Goal: Transaction & Acquisition: Complete application form

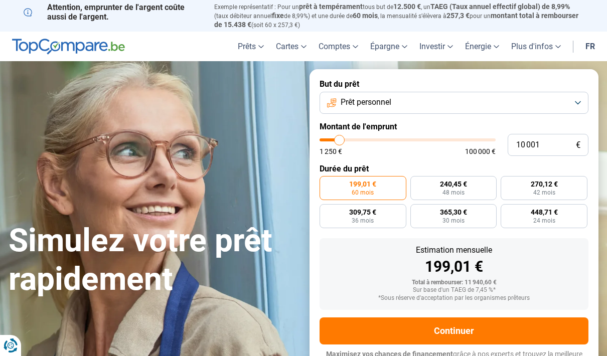
type input "10000"
radio input "true"
type input "11 750"
type input "11750"
type input "12 000"
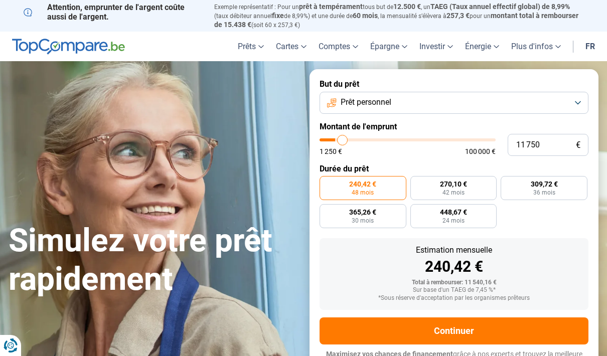
type input "12000"
type input "12 250"
type input "12250"
type input "12 500"
type input "12500"
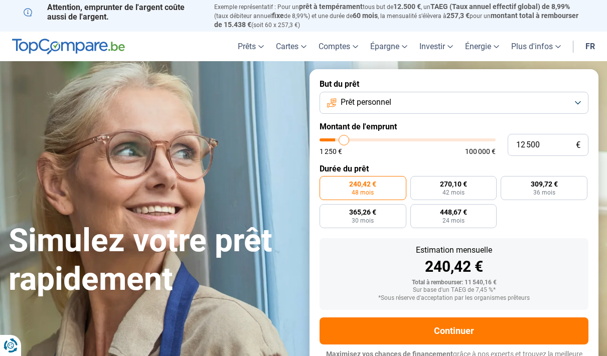
type input "13 250"
type input "13250"
type input "13 750"
type input "13750"
type input "14 250"
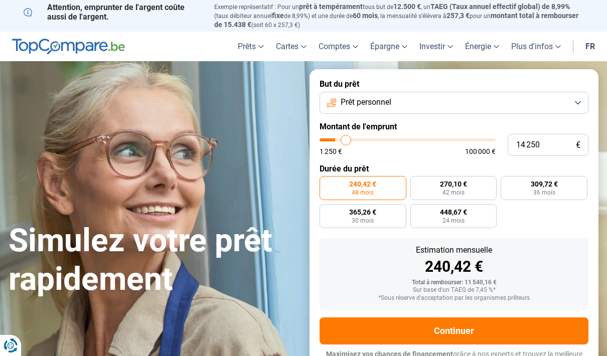
type input "14250"
type input "15 000"
type input "15000"
type input "15 750"
type input "15750"
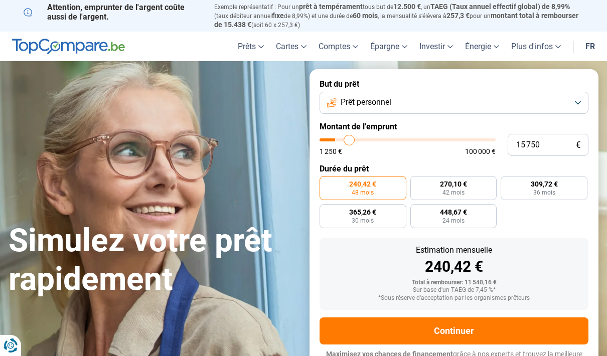
type input "16 750"
type input "16750"
type input "17 250"
type input "17250"
type input "18 250"
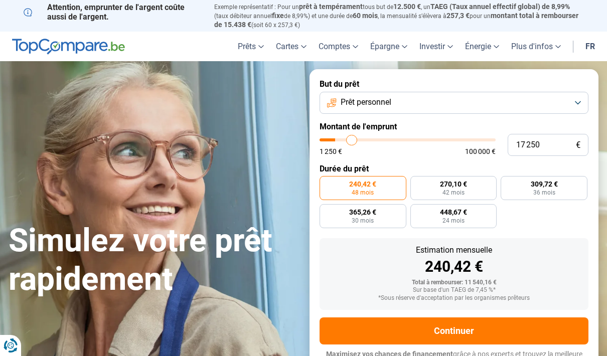
type input "18250"
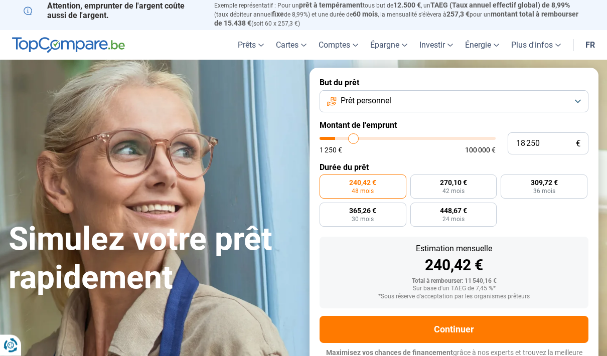
type input "18 750"
type input "18750"
type input "19 750"
type input "19750"
type input "20 750"
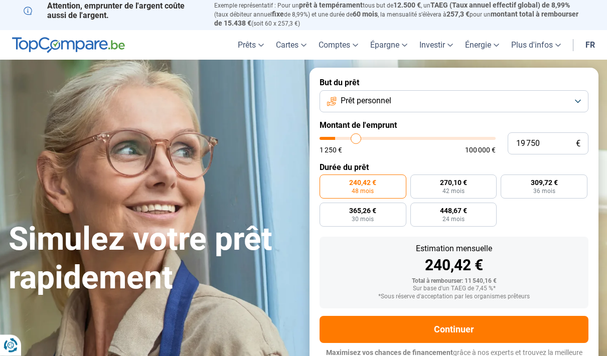
type input "20750"
type input "21 500"
type input "21500"
type input "22 250"
type input "22250"
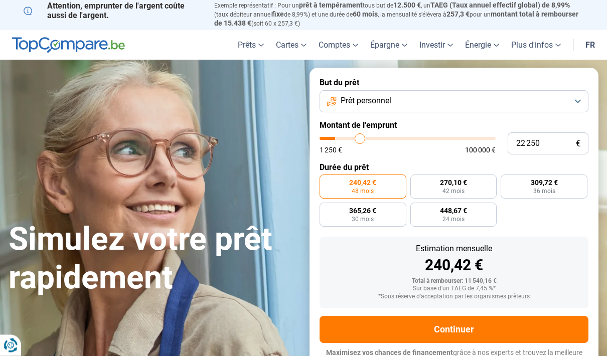
type input "22 750"
type input "22750"
type input "23 750"
type input "23750"
type input "24 000"
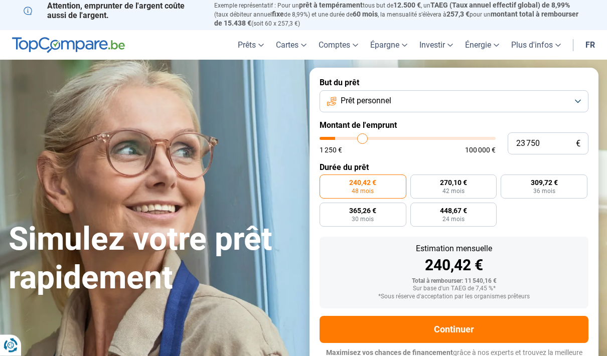
type input "24000"
type input "24 500"
type input "24500"
type input "25 250"
type input "25250"
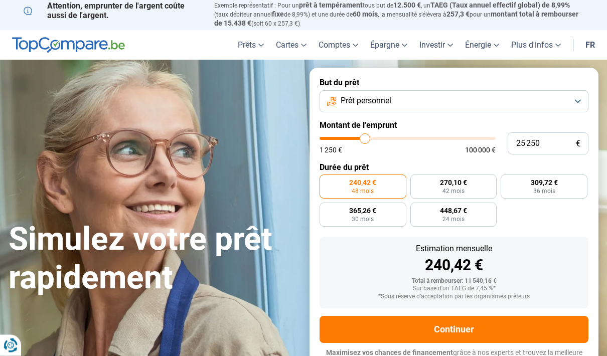
type input "25 750"
type input "25750"
type input "26 500"
type input "26500"
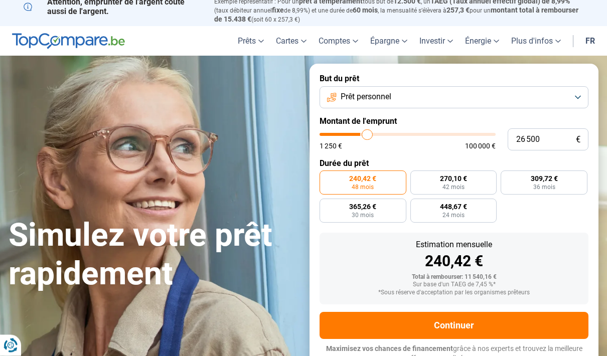
type input "27 000"
type input "27000"
type input "27 500"
type input "27500"
type input "28 250"
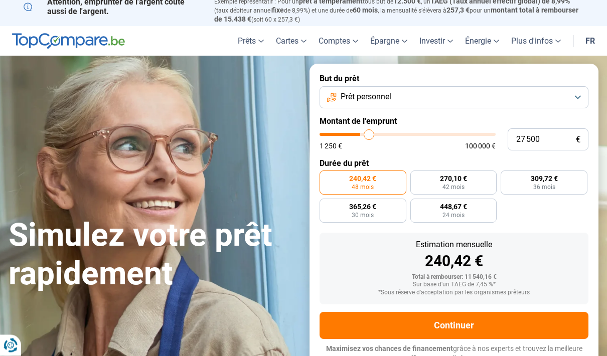
type input "28250"
type input "29 000"
type input "29000"
type input "29 750"
type input "29750"
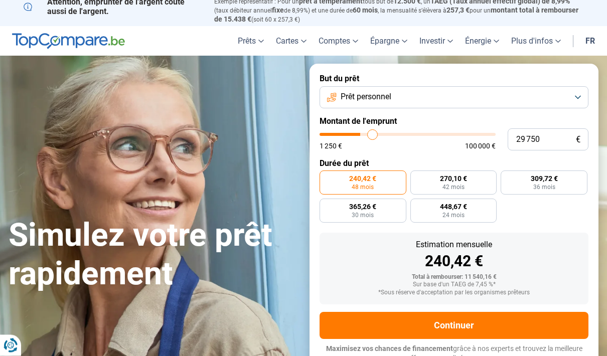
type input "30 250"
type input "30250"
type input "31 000"
type input "31000"
type input "31 500"
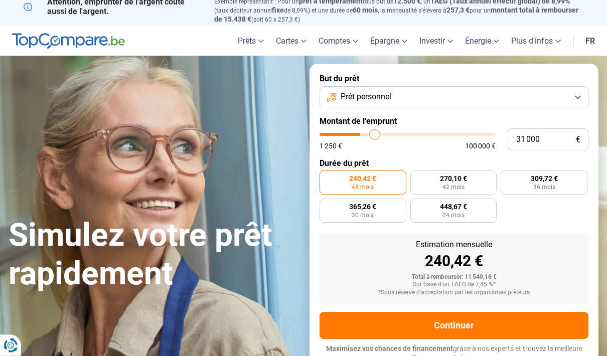
type input "31500"
type input "31 750"
type input "31750"
type input "32 750"
type input "32750"
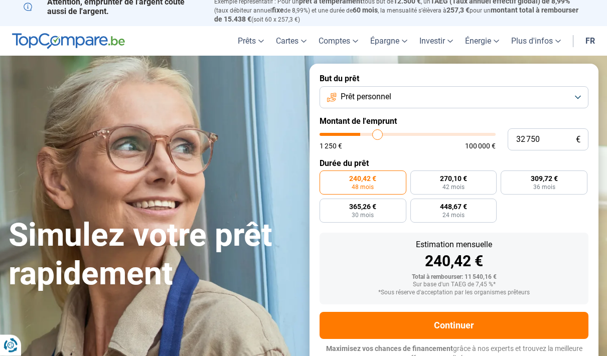
type input "33 000"
type input "33000"
type input "33 500"
type input "33500"
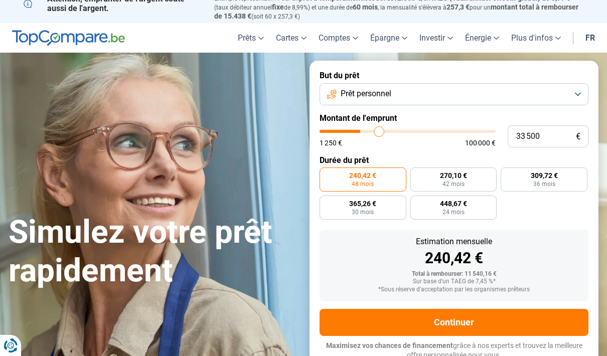
type input "34 250"
type input "34250"
type input "34 750"
type input "34750"
type input "35 000"
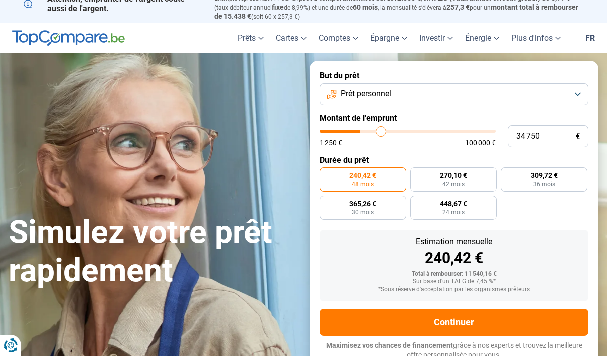
type input "35000"
type input "35 750"
type input "35750"
type input "36 000"
type input "36000"
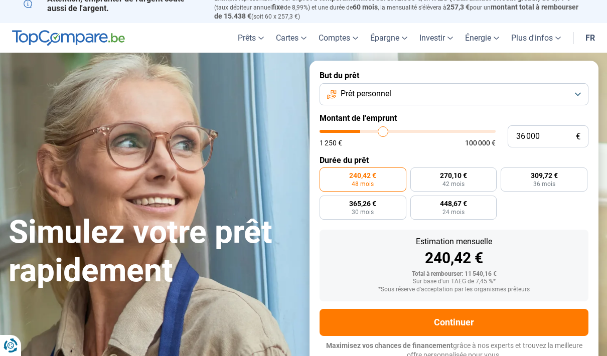
type input "36 500"
type input "36500"
type input "37 000"
type input "37000"
type input "37 500"
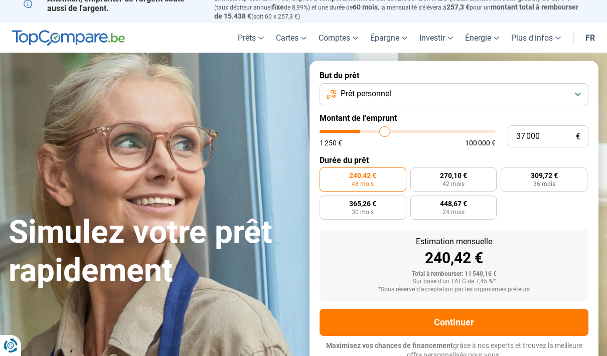
type input "37500"
type input "37 750"
type input "37750"
type input "38 500"
type input "38500"
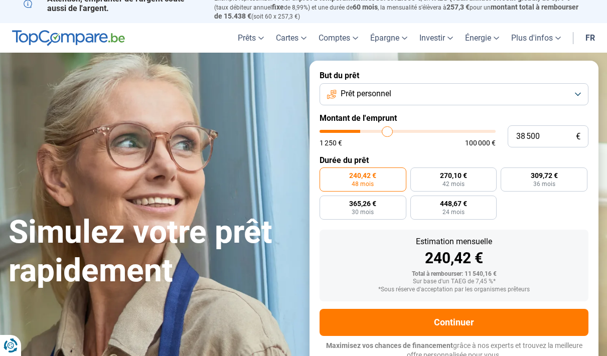
type input "38 750"
type input "38750"
type input "39 000"
type input "39000"
type input "39 500"
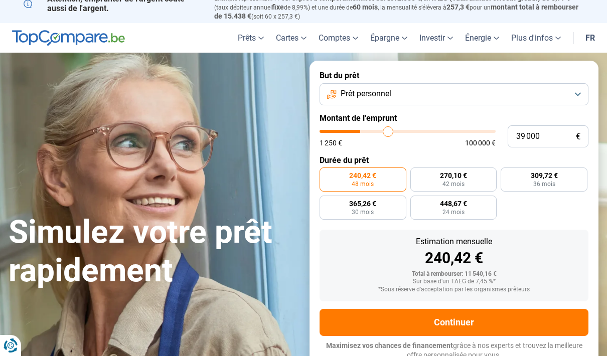
type input "39500"
type input "40 000"
type input "40000"
type input "40 250"
type input "40250"
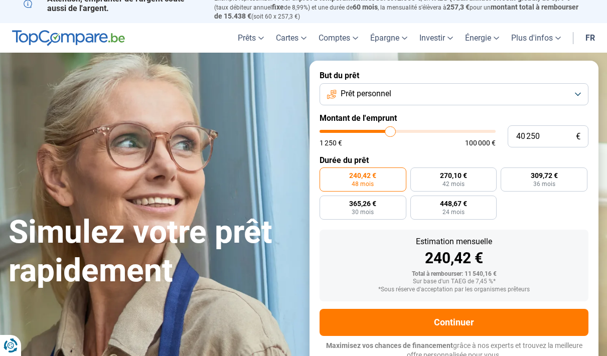
type input "40 500"
type input "40500"
type input "40 750"
type input "40750"
type input "41 000"
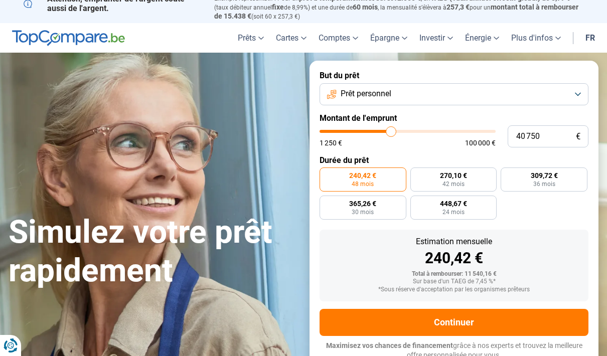
type input "41000"
type input "41 500"
type input "41500"
type input "41 750"
type input "41750"
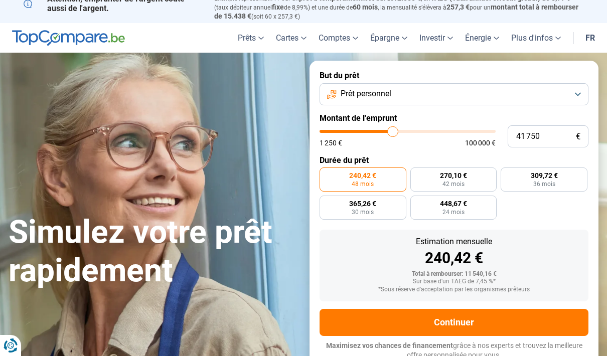
type input "42 000"
type input "42000"
type input "42 250"
type input "42250"
type input "42 750"
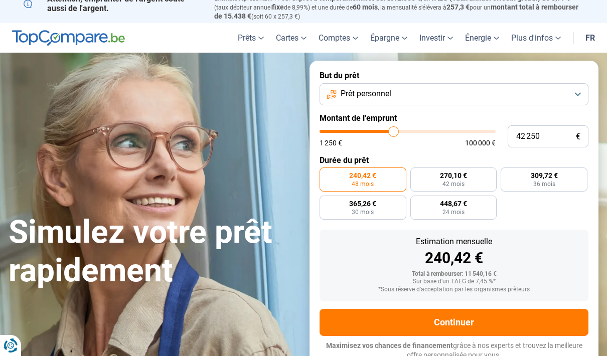
type input "42750"
type input "43 000"
type input "43000"
type input "43 250"
type input "43250"
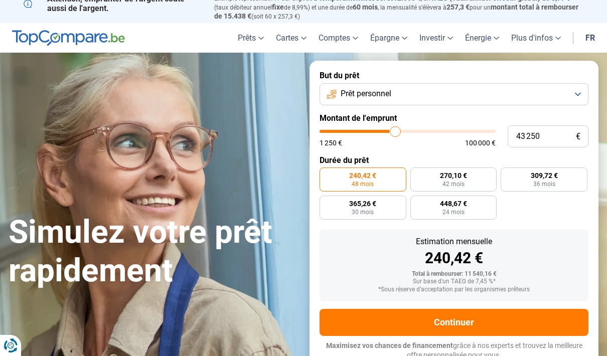
type input "43 500"
type input "43500"
type input "43 750"
type input "43750"
type input "44 250"
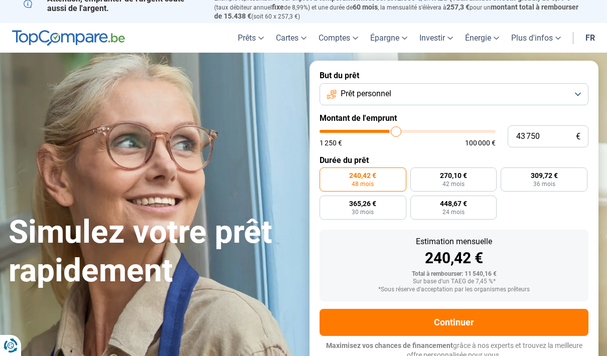
type input "44250"
type input "44 500"
type input "44500"
type input "44 750"
type input "44750"
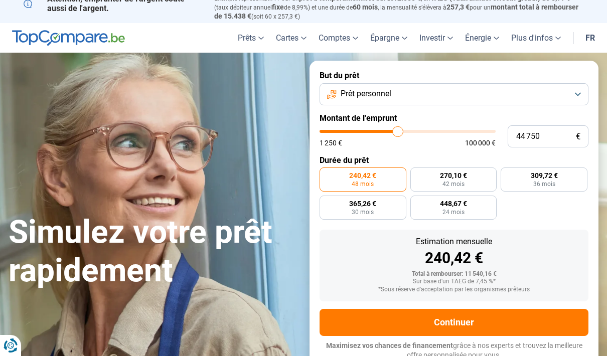
type input "45 000"
type input "45000"
type input "45 250"
type input "45250"
type input "45 750"
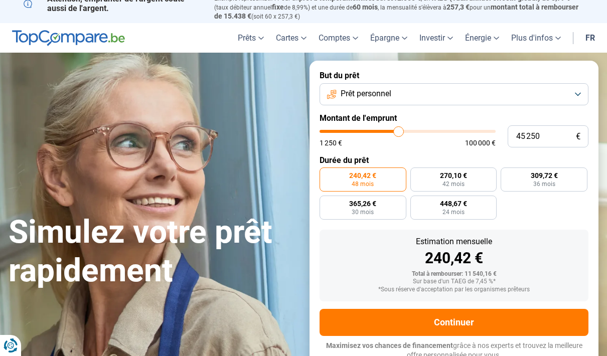
type input "45750"
type input "46 000"
type input "46000"
type input "46 250"
type input "46250"
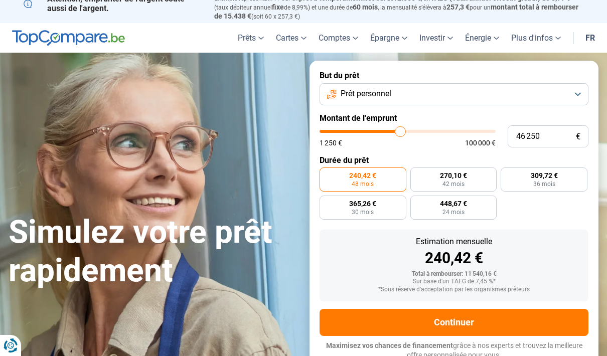
type input "46 500"
type input "46500"
type input "46 750"
type input "46750"
type input "47 250"
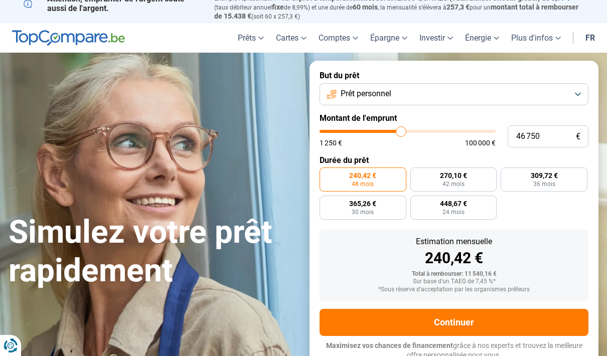
type input "47250"
type input "47 500"
type input "47500"
type input "47 750"
type input "47750"
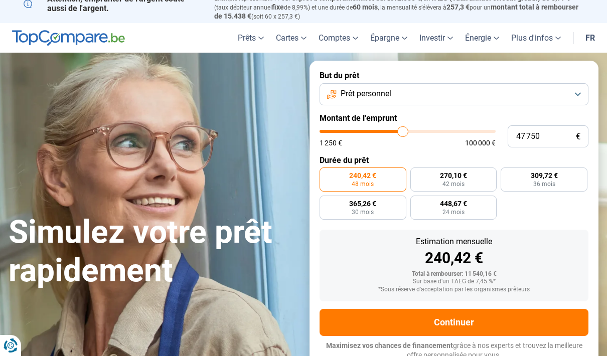
type input "48 000"
type input "48000"
type input "48 250"
type input "48250"
type input "48 750"
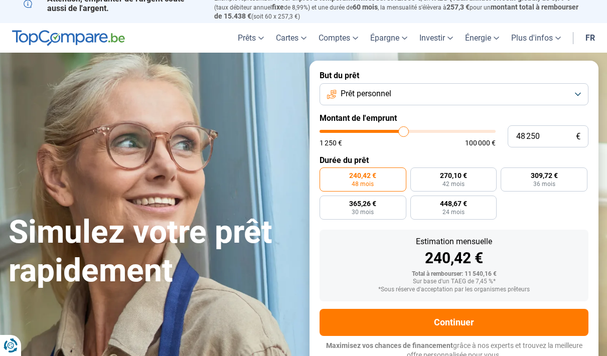
type input "48750"
type input "49 000"
type input "49000"
type input "49 250"
type input "49250"
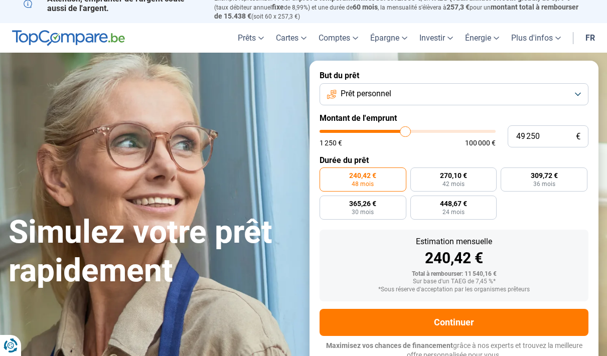
type input "49 500"
type input "49500"
type input "49 750"
type input "49750"
type input "50 250"
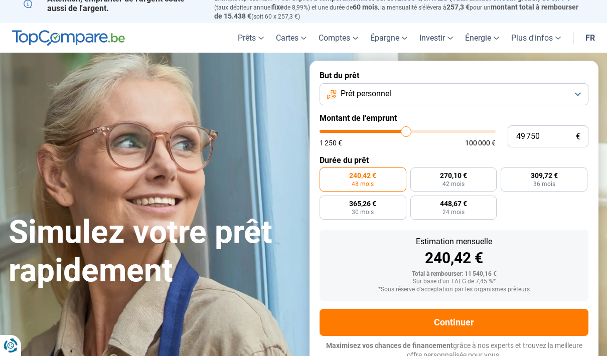
type input "50250"
type input "50 500"
type input "50500"
type input "50 750"
type input "50750"
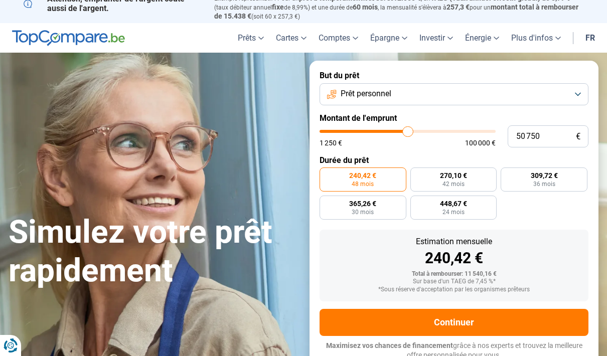
type input "51 000"
type input "51000"
type input "51 250"
type input "51250"
type input "51 750"
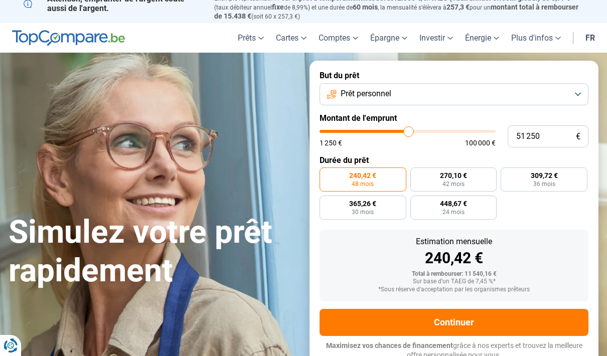
type input "51750"
type input "52 000"
type input "52000"
type input "52 250"
type input "52250"
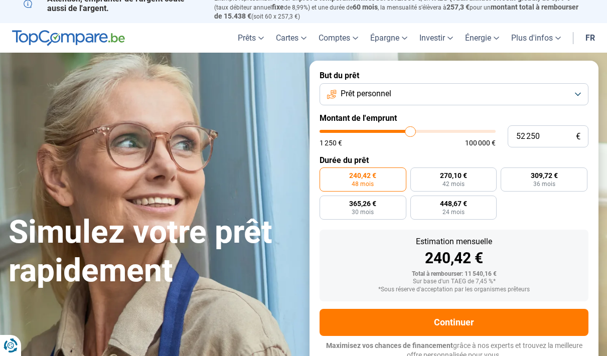
type input "52 500"
type input "52500"
type input "52 750"
type input "52750"
type input "53 250"
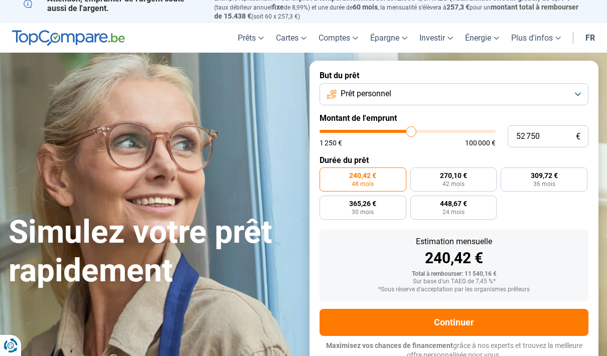
type input "53250"
type input "53 500"
type input "53500"
type input "53 750"
type input "53750"
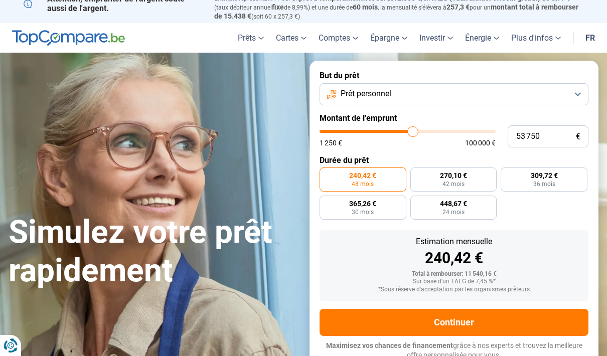
type input "54 000"
type input "54000"
type input "54 250"
type input "54250"
type input "54 750"
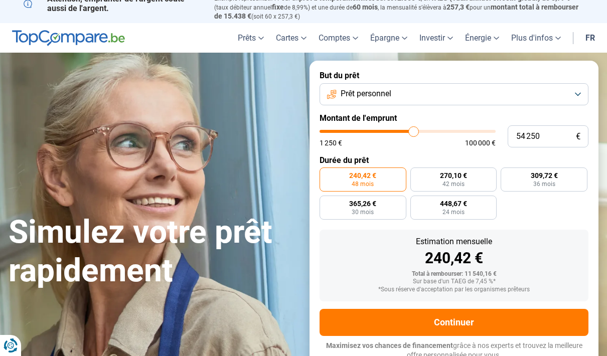
type input "54750"
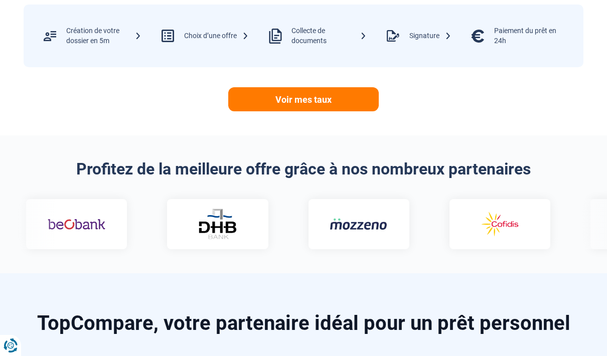
scroll to position [532, 0]
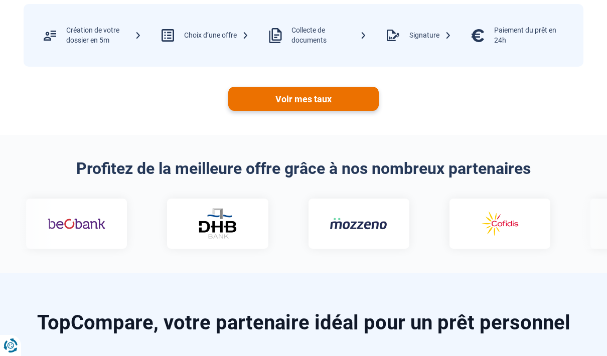
click at [338, 99] on link "Voir mes taux" at bounding box center [303, 99] width 151 height 24
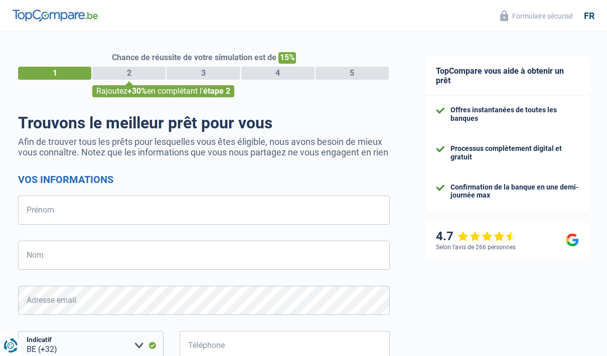
select select "32"
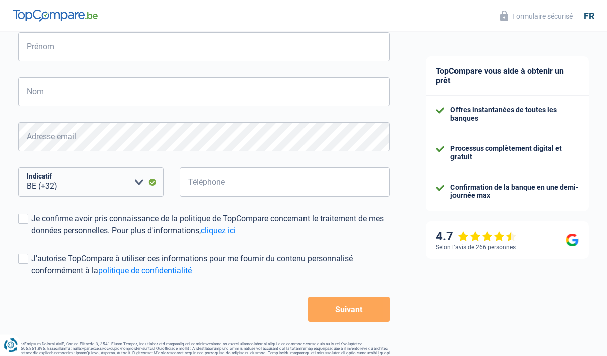
scroll to position [164, 0]
click at [411, 296] on div "TopCompare vous aide à obtenir un prêt Offres instantanées de toutes les banque…" at bounding box center [507, 125] width 199 height 514
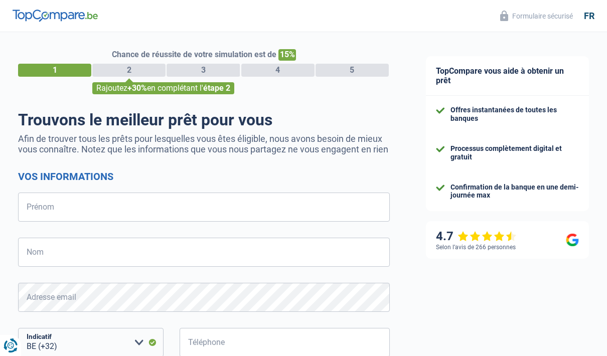
scroll to position [0, 0]
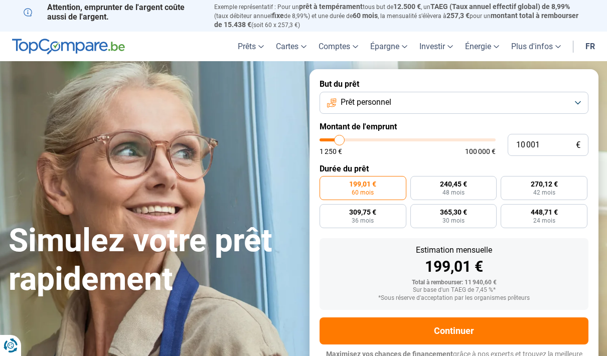
type input "9 750"
type input "9750"
type input "10 500"
type input "10500"
type input "10 750"
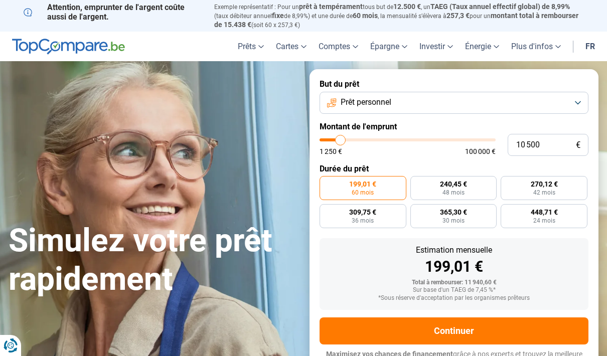
type input "10750"
type input "11 000"
type input "11000"
type input "11 750"
type input "11750"
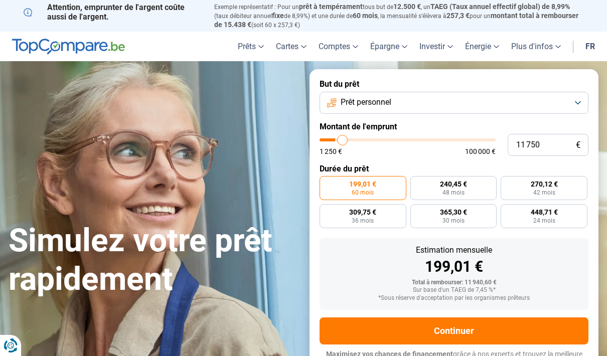
type input "12 000"
type input "12000"
type input "12 500"
type input "12500"
type input "12 750"
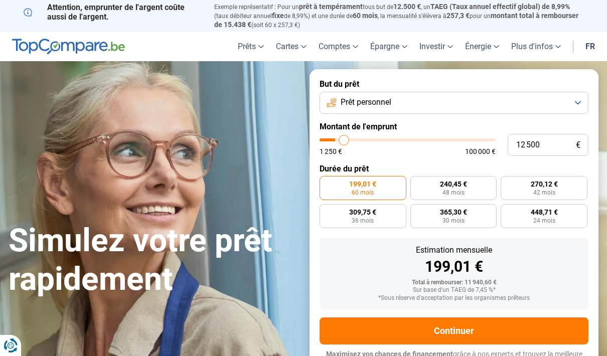
type input "12750"
type input "13 500"
type input "13500"
type input "13 750"
type input "13750"
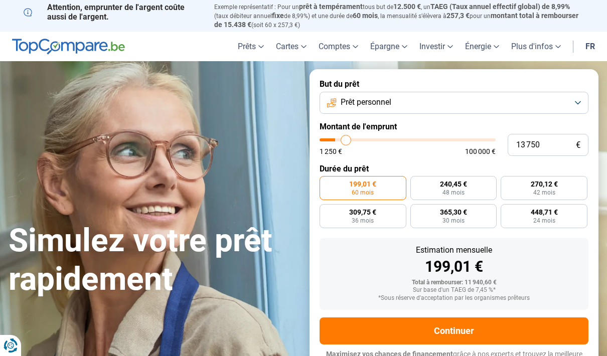
type input "14 750"
type input "14750"
type input "15 250"
type input "15250"
type input "15 750"
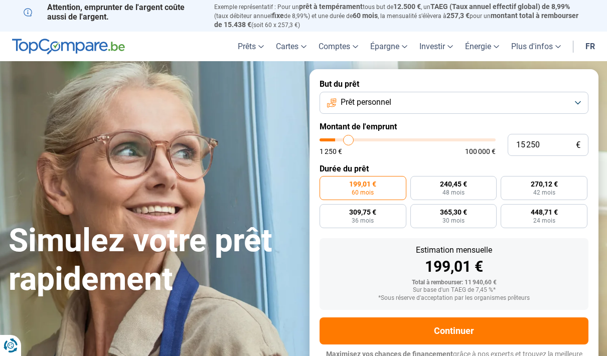
type input "15750"
type input "16 750"
type input "16750"
type input "17 250"
type input "17250"
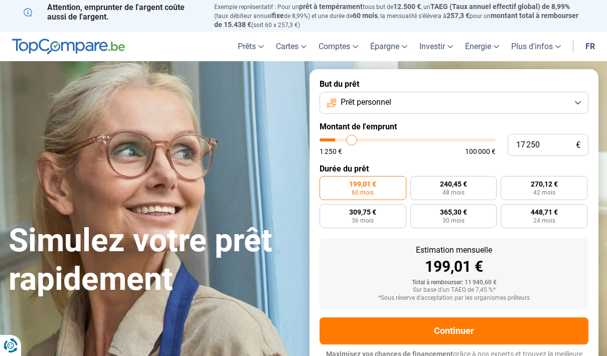
type input "18 250"
type input "18250"
type input "18 750"
type input "18750"
type input "19 500"
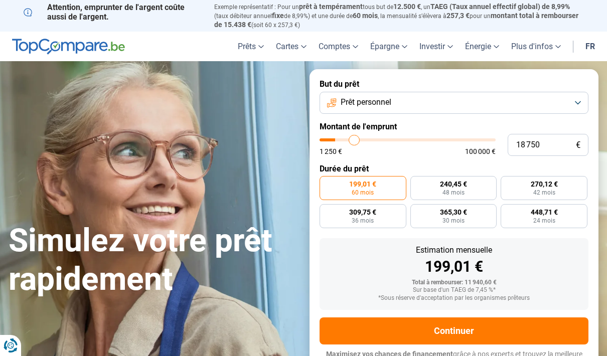
type input "19500"
type input "20 500"
type input "20500"
type input "21 000"
type input "21000"
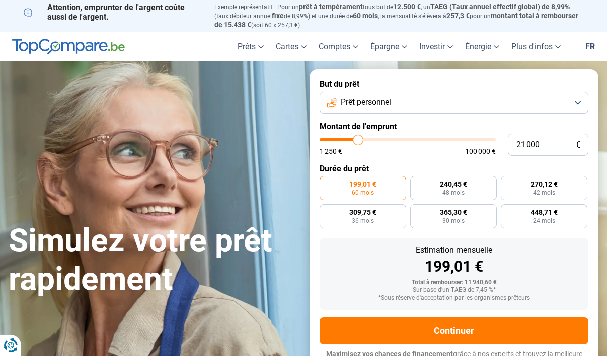
type input "21 500"
type input "21500"
type input "22 250"
type input "22250"
type input "23 000"
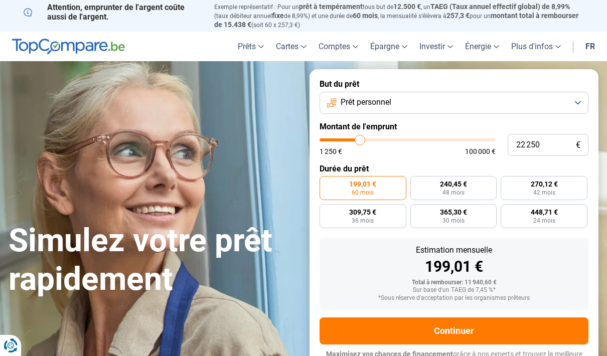
type input "23000"
type input "23 750"
type input "23750"
type input "24 250"
type input "24250"
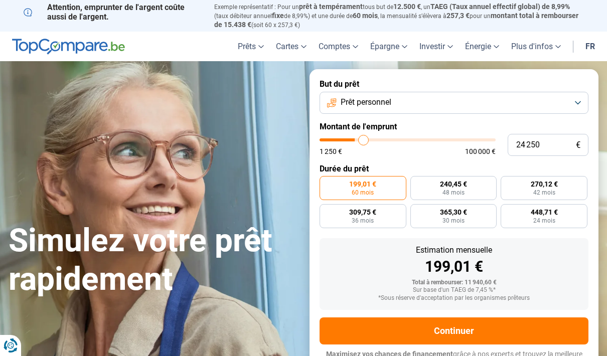
type input "25 000"
type input "25000"
type input "25 500"
type input "25500"
type input "26 500"
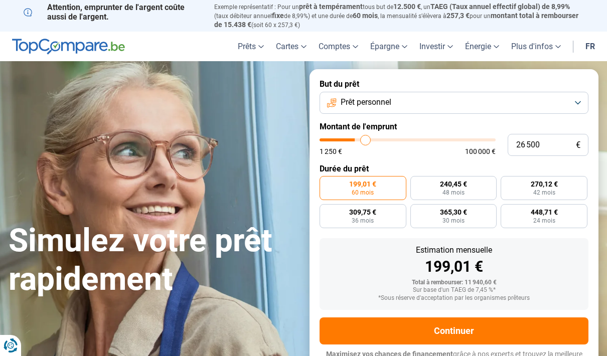
type input "26500"
type input "27 000"
type input "27000"
type input "28 000"
type input "28000"
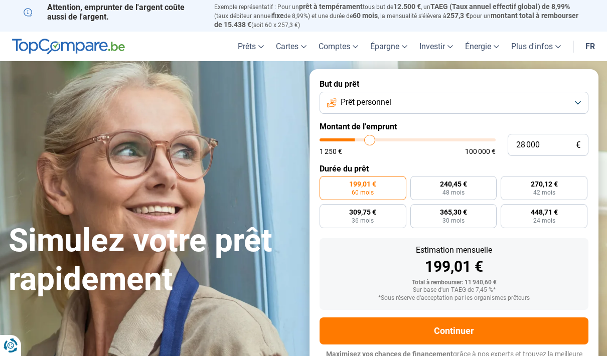
type input "28 500"
type input "28500"
type input "29 000"
type input "29000"
type input "29 750"
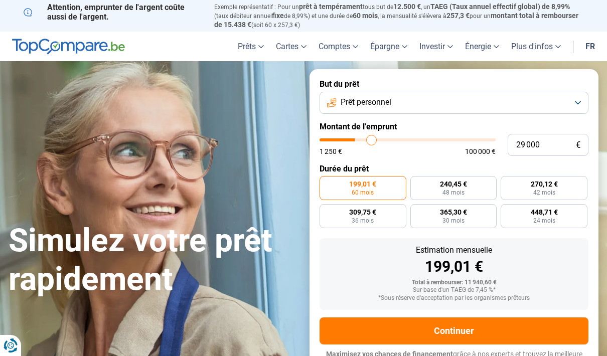
type input "29750"
type input "30 250"
type input "30250"
type input "31 000"
type input "31000"
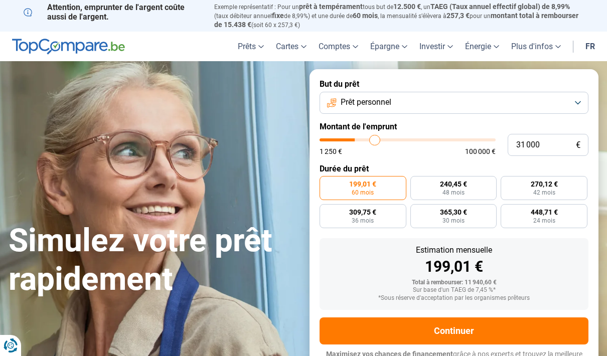
type input "31 250"
type input "31250"
type input "31 750"
type input "31750"
type input "32 000"
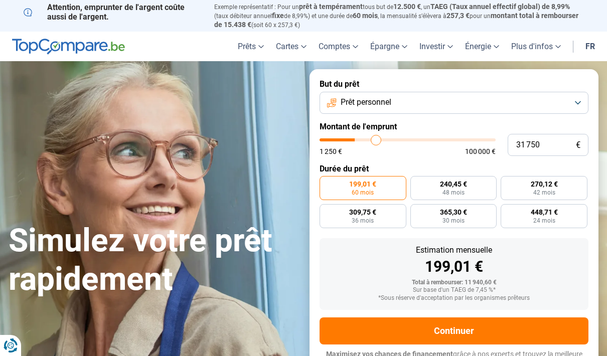
type input "32000"
type input "32 500"
type input "32500"
type input "32 750"
type input "32750"
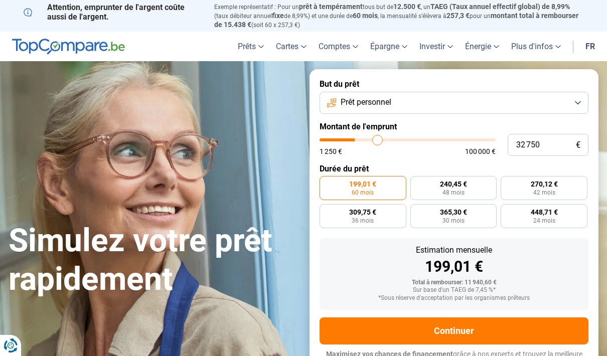
type input "33 000"
type input "33000"
type input "33 250"
type input "33250"
type input "33 500"
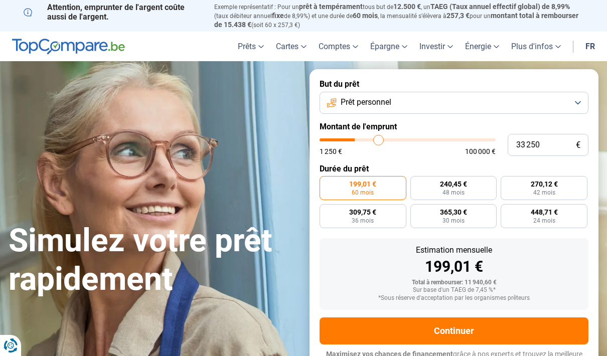
type input "33500"
type input "34 000"
type input "34000"
type input "34 250"
type input "34250"
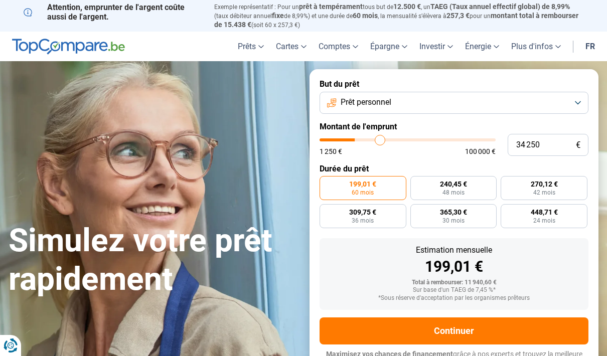
type input "34 500"
type input "34500"
type input "34 750"
type input "34750"
type input "35 000"
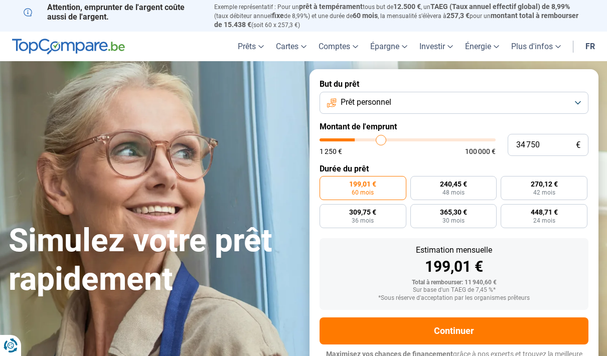
type input "35000"
type input "35 500"
type input "35500"
type input "35 750"
type input "35750"
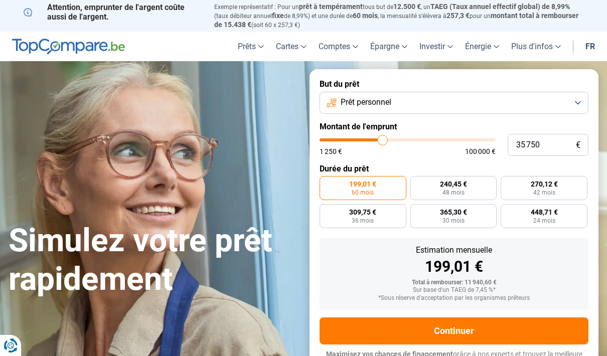
type input "36 000"
type input "36000"
type input "36 250"
type input "36250"
type input "36 500"
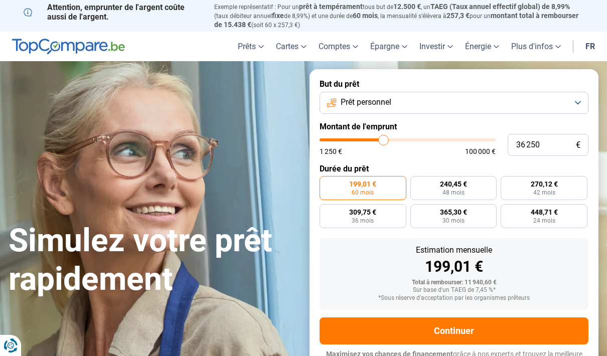
type input "36500"
type input "37 000"
type input "37000"
type input "37 250"
type input "37250"
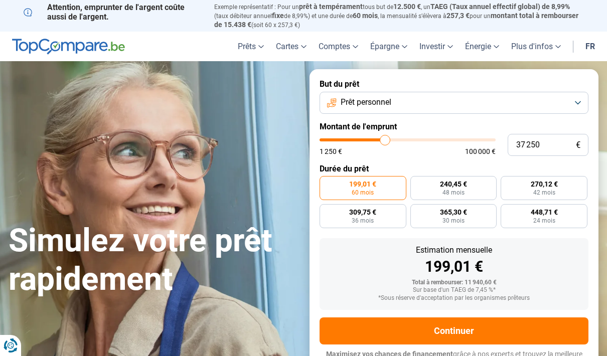
type input "37 500"
type input "37500"
type input "37 750"
type input "37750"
type input "38 000"
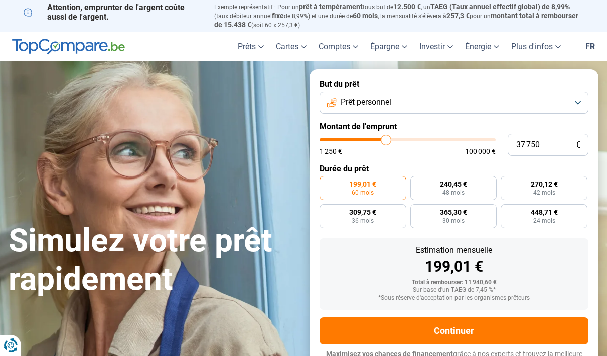
type input "38000"
type input "38 500"
type input "38500"
type input "38 750"
type input "38750"
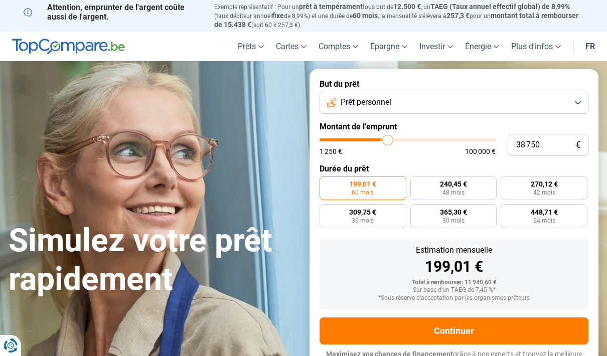
type input "39 000"
type input "39000"
type input "39 250"
type input "39250"
type input "39 500"
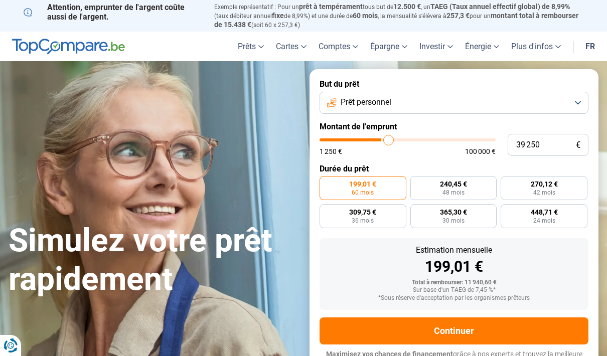
type input "39500"
type input "40 000"
type input "40000"
type input "40 250"
type input "40250"
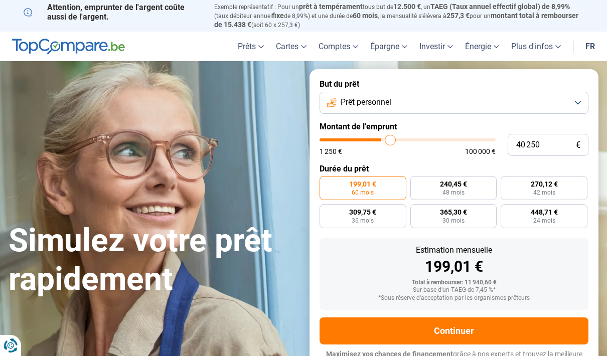
type input "40 500"
type input "40500"
type input "40 750"
type input "40750"
type input "41 000"
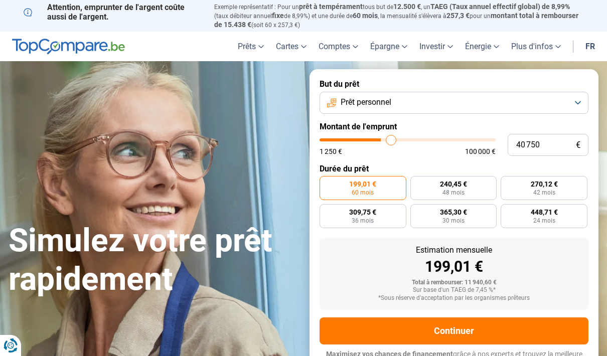
type input "41000"
type input "41 500"
type input "41500"
type input "41 750"
type input "41750"
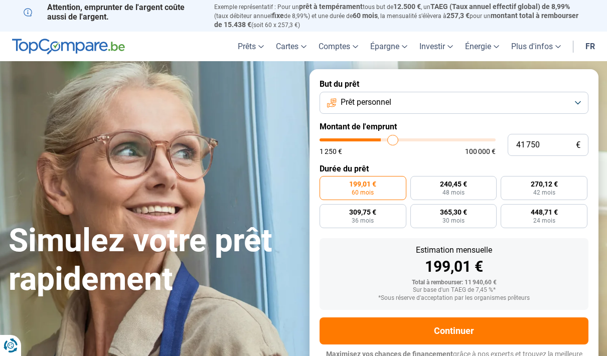
type input "42 000"
type input "42000"
type input "42 250"
type input "42250"
type input "42 750"
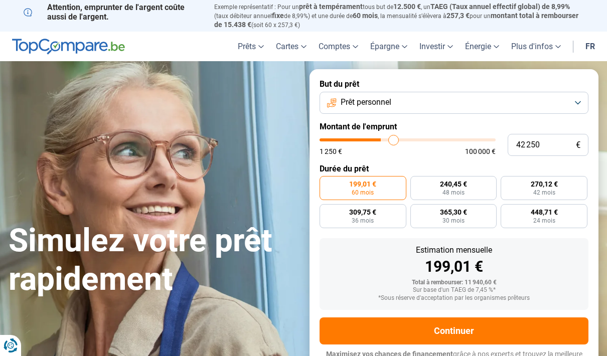
type input "42750"
type input "43 000"
type input "43000"
type input "43 250"
type input "43250"
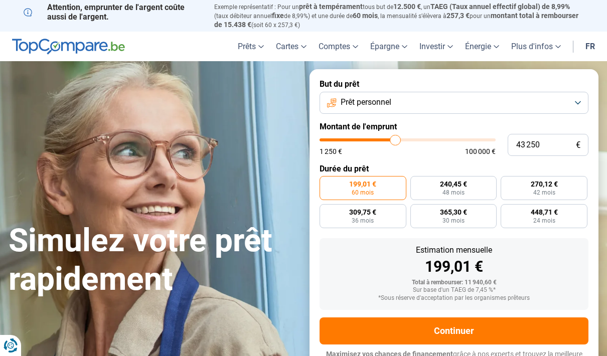
type input "43 500"
type input "43500"
type input "43 750"
type input "43750"
type input "44 250"
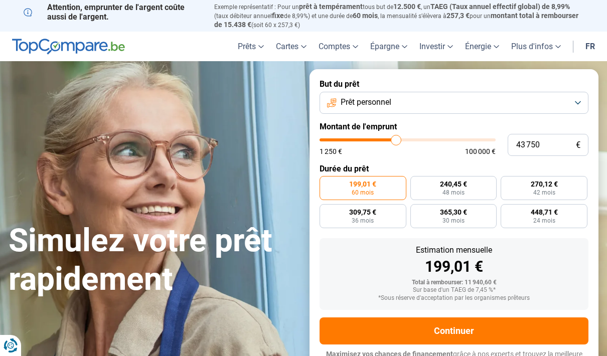
type input "44250"
type input "44 500"
type input "44500"
type input "44 750"
type input "44750"
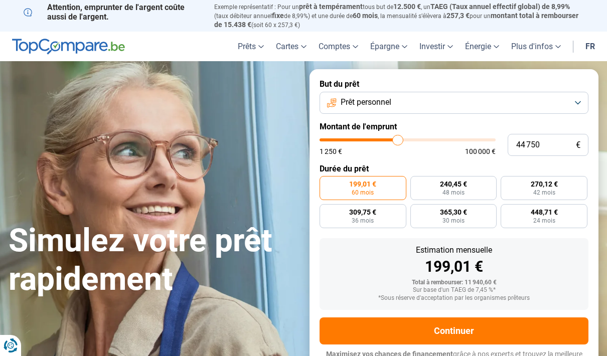
type input "45 000"
type input "45000"
type input "45 250"
type input "45250"
type input "45 750"
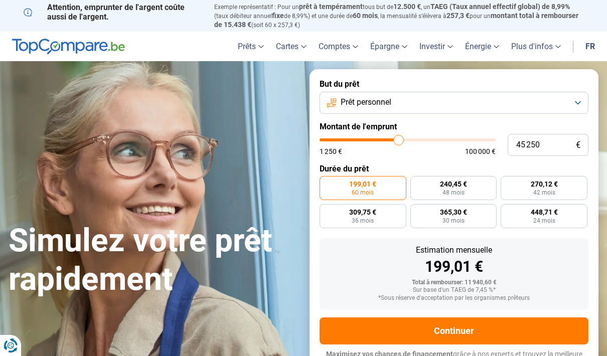
type input "45750"
type input "46 000"
type input "46000"
type input "46 250"
type input "46250"
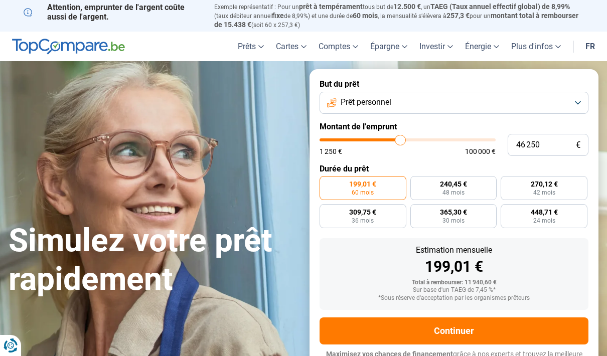
type input "46 500"
type input "46500"
type input "46 750"
type input "46750"
type input "47 250"
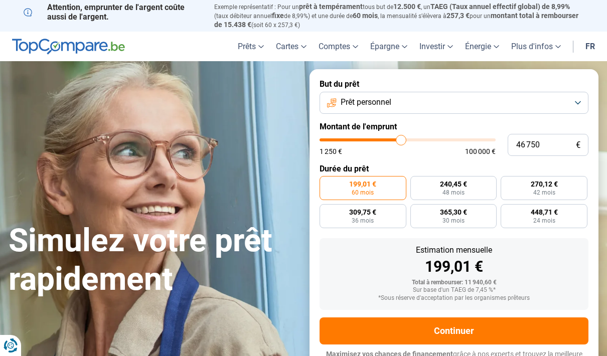
type input "47250"
type input "47 500"
type input "47500"
type input "47 750"
type input "47750"
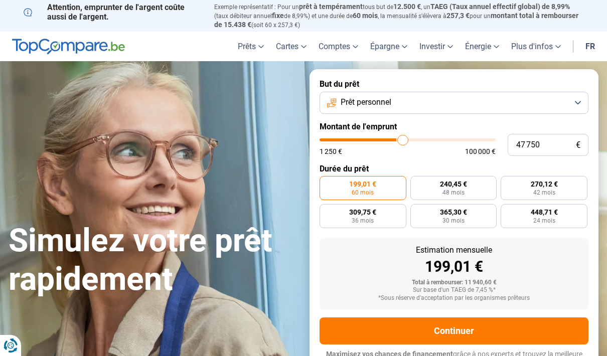
type input "48 000"
type input "48000"
type input "48 250"
type input "48250"
type input "48 750"
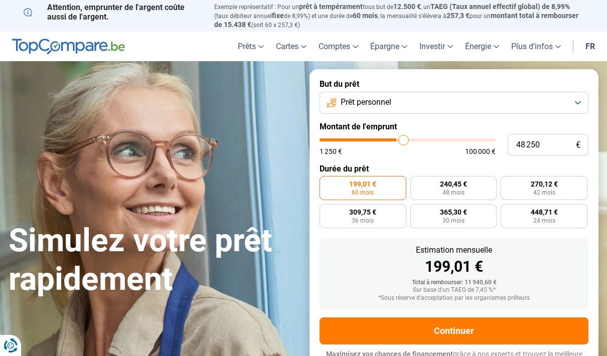
type input "48750"
type input "49 000"
type input "49000"
type input "49 250"
type input "49250"
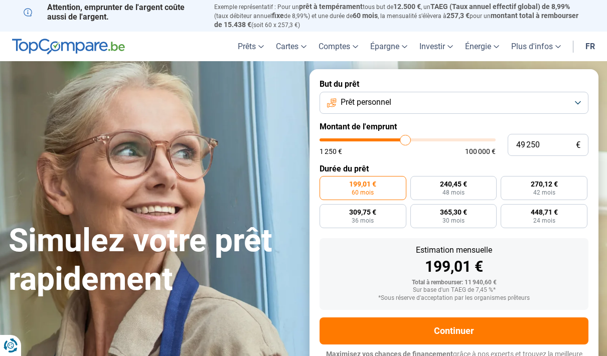
type input "49 500"
type input "49500"
type input "49 750"
type input "49750"
type input "50 250"
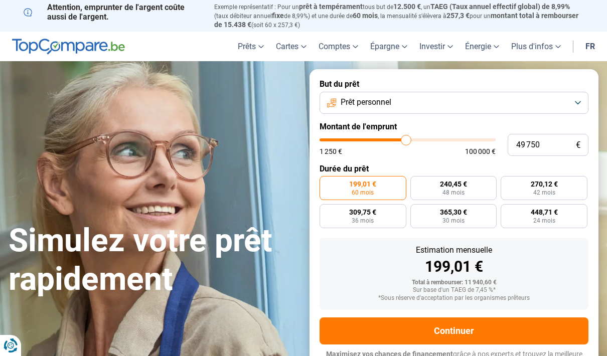
type input "50250"
type input "50 500"
type input "50500"
type input "50 750"
type input "50750"
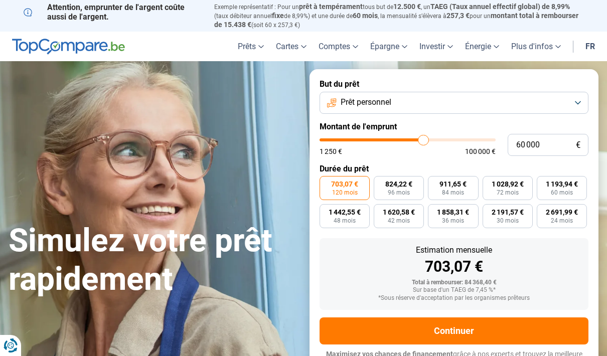
click at [588, 98] on button "Prêt personnel" at bounding box center [454, 103] width 269 height 22
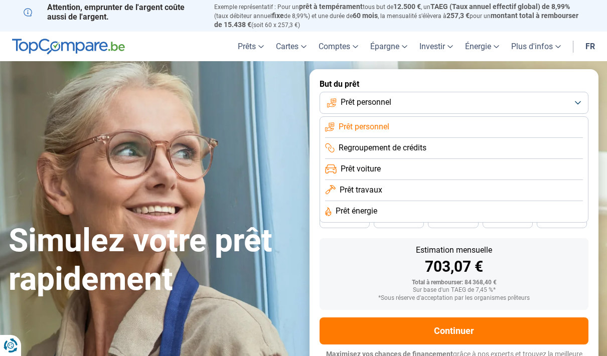
click at [438, 139] on li "Regroupement de crédits" at bounding box center [454, 148] width 258 height 21
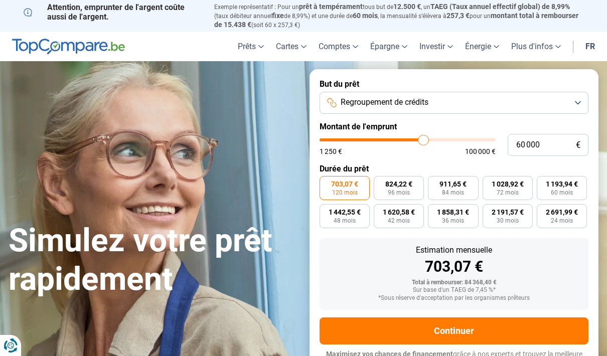
scroll to position [8, 0]
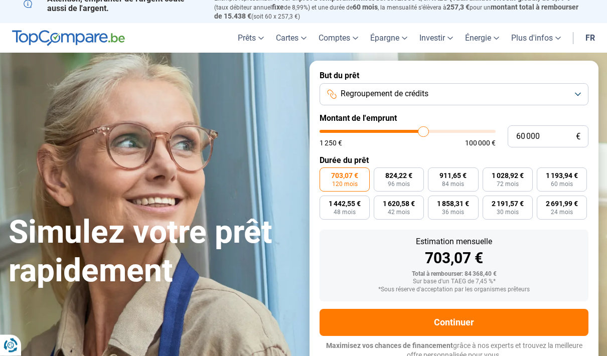
click at [555, 96] on button "Regroupement de crédits" at bounding box center [454, 95] width 269 height 22
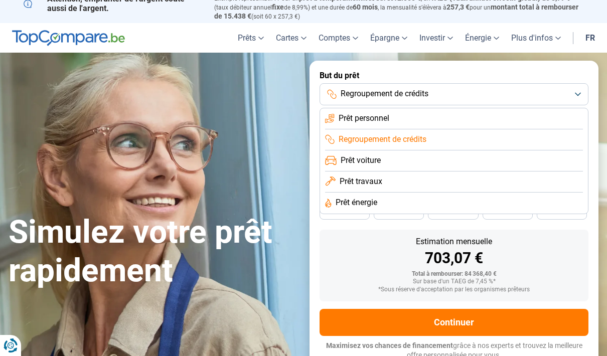
click at [425, 117] on li "Prêt personnel" at bounding box center [454, 118] width 258 height 21
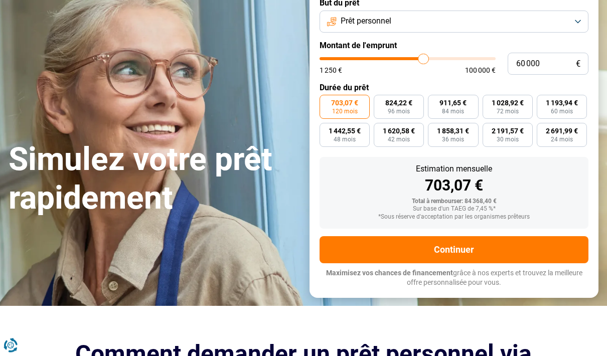
scroll to position [81, 0]
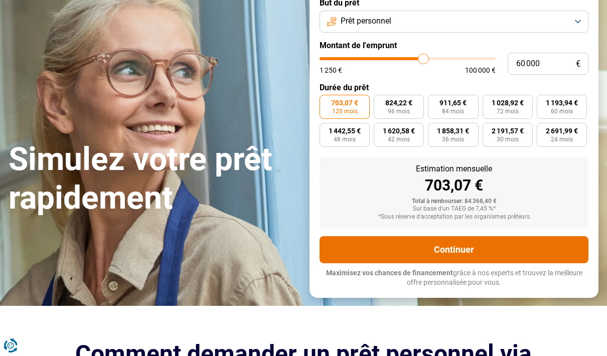
click at [477, 248] on button "Continuer" at bounding box center [454, 249] width 269 height 27
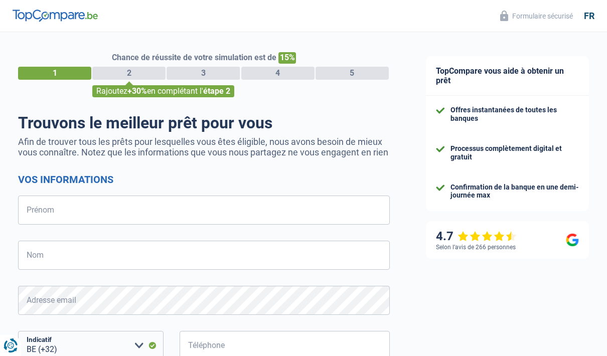
select select "32"
click at [204, 221] on input "Prénom" at bounding box center [204, 210] width 372 height 29
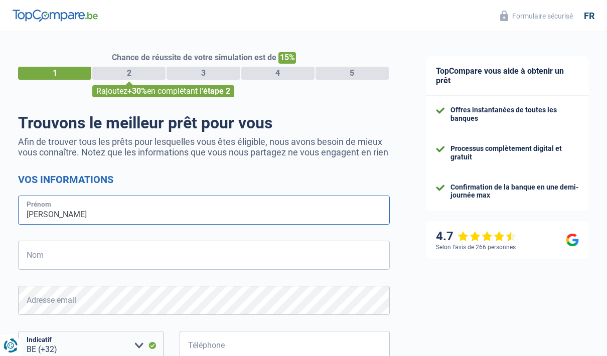
type input "Didier"
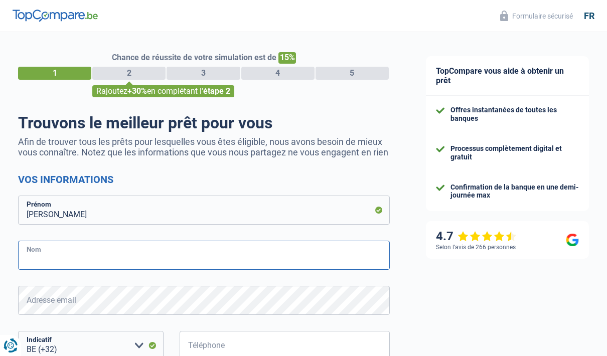
scroll to position [57, 0]
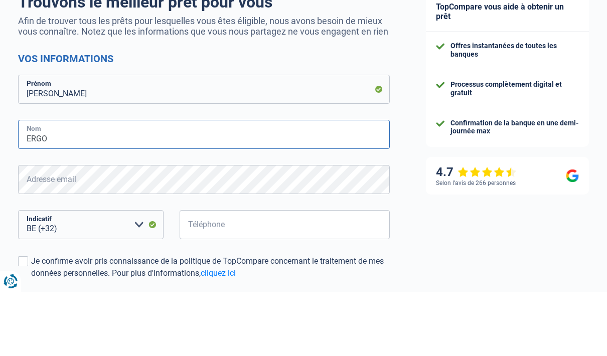
type input "ERGO"
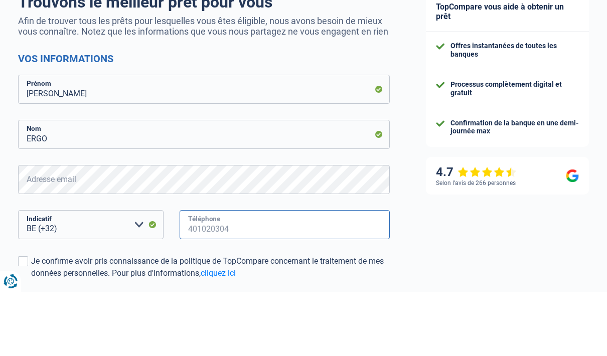
type input "478779560"
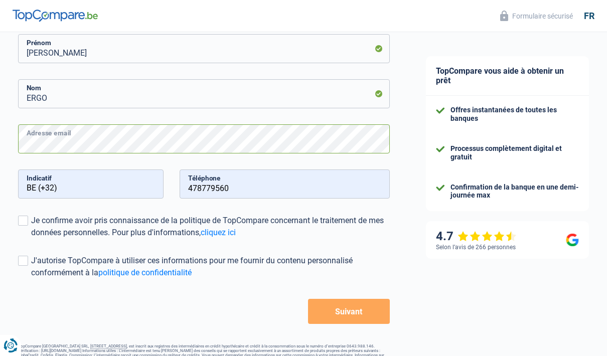
scroll to position [164, 0]
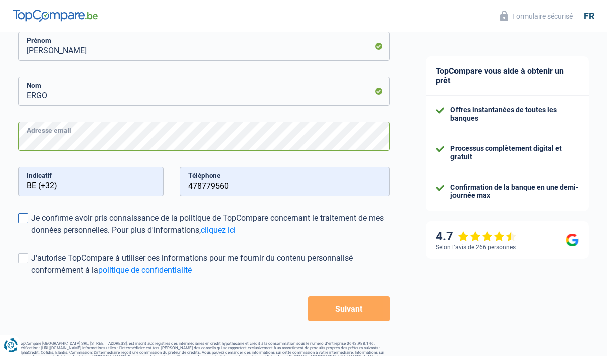
click at [19, 236] on label "Je confirme avoir pris connaissance de la politique de TopCompare concernant le…" at bounding box center [204, 224] width 372 height 24
click at [31, 236] on input "Je confirme avoir pris connaissance de la politique de TopCompare concernant le…" at bounding box center [31, 236] width 0 height 0
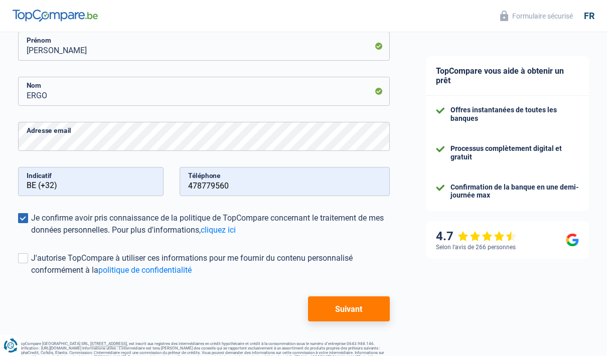
click at [364, 322] on button "Suivant" at bounding box center [349, 309] width 82 height 25
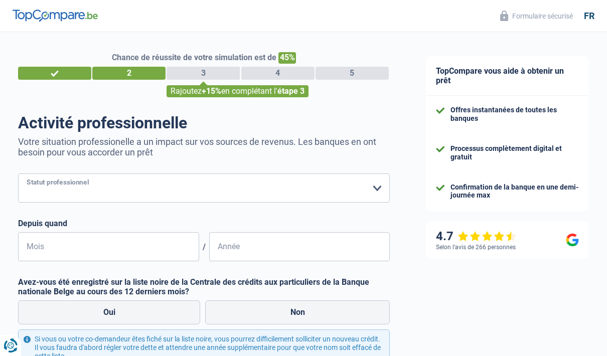
click at [356, 187] on select "Ouvrier Employé privé Employé public Invalide Indépendant Pensionné Chômeur Mut…" at bounding box center [204, 188] width 372 height 29
select select "publicEmployee"
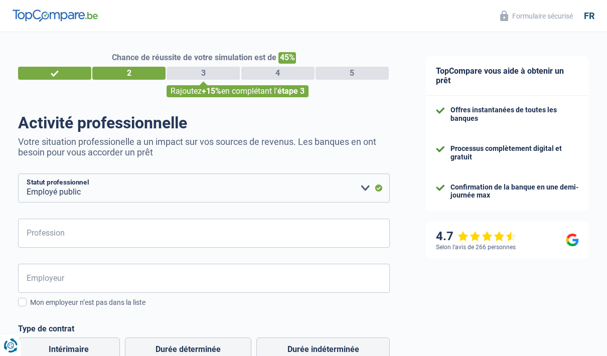
click at [240, 230] on input "Profession" at bounding box center [204, 233] width 372 height 29
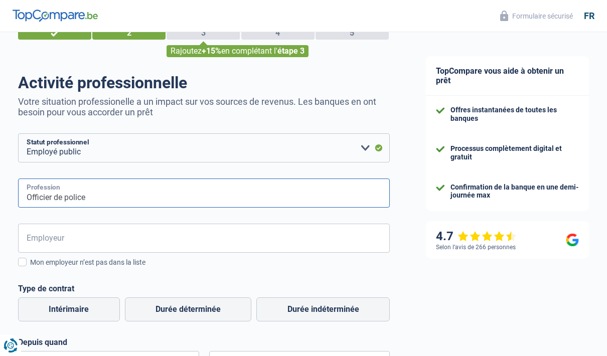
type input "Officier de police"
click at [332, 232] on input "Employeur" at bounding box center [204, 238] width 372 height 29
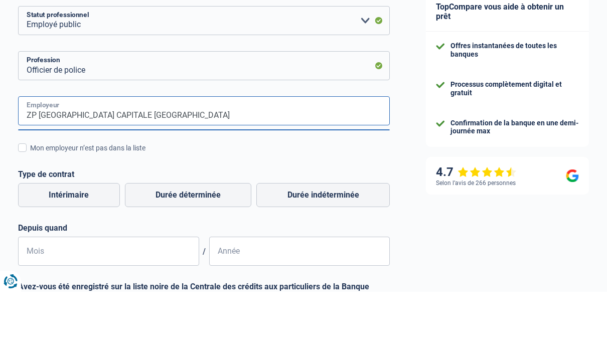
scroll to position [104, 0]
type input "ZP Bruxelles CAPITALE Ixelles"
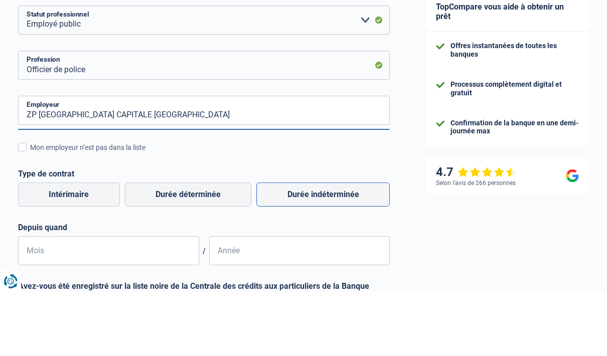
click at [344, 247] on label "Durée indéterminée" at bounding box center [324, 259] width 134 height 24
click at [344, 247] on input "Durée indéterminée" at bounding box center [324, 259] width 134 height 24
radio input "true"
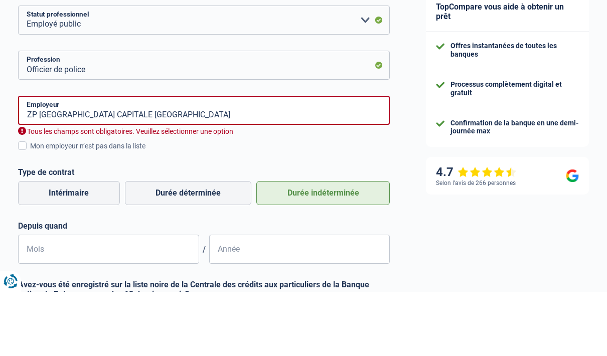
scroll to position [168, 0]
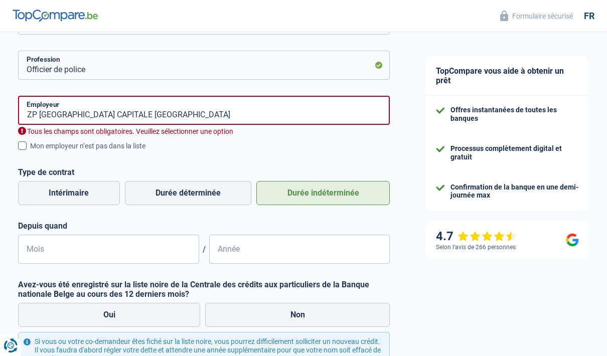
click at [22, 144] on span at bounding box center [22, 146] width 9 height 9
click at [30, 152] on input "Mon employeur n’est pas dans la liste" at bounding box center [30, 152] width 0 height 0
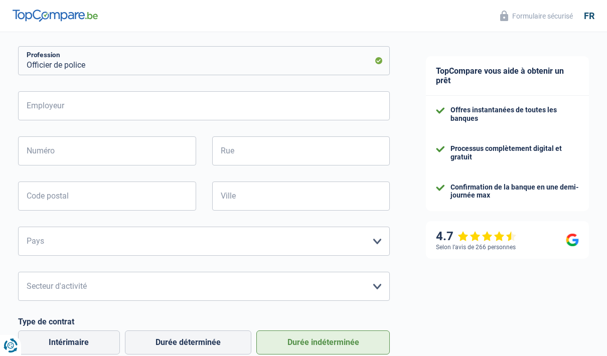
scroll to position [157, 0]
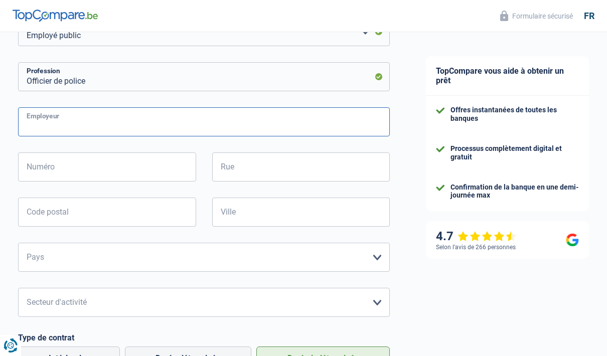
click at [283, 122] on input "Employeur" at bounding box center [204, 121] width 372 height 29
type input "Zone de Police Bruxelles CAPITALE Ixelles"
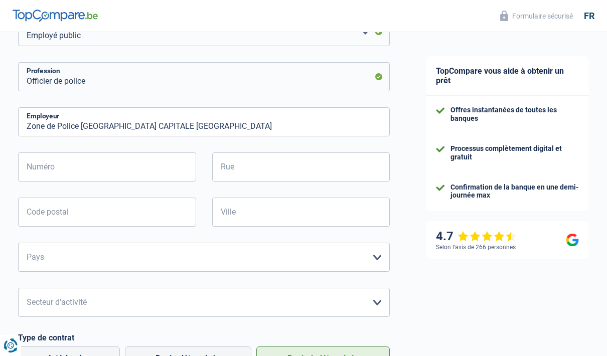
click at [133, 168] on input "Numéro" at bounding box center [107, 167] width 178 height 29
click at [306, 167] on input "Rue" at bounding box center [301, 167] width 178 height 29
type input "30"
click at [145, 209] on input "Code postal" at bounding box center [107, 212] width 178 height 29
type input "1000"
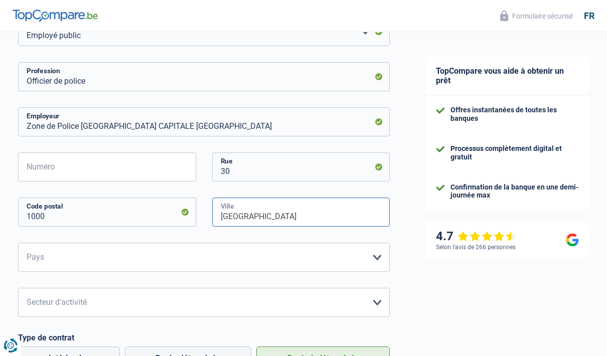
type input "Bruxelles"
click at [336, 258] on select "Belgique France Allemagne Italie Luxembourg Pays-Bas Espagne Suisse Veuillez sé…" at bounding box center [204, 257] width 372 height 29
select select "BE"
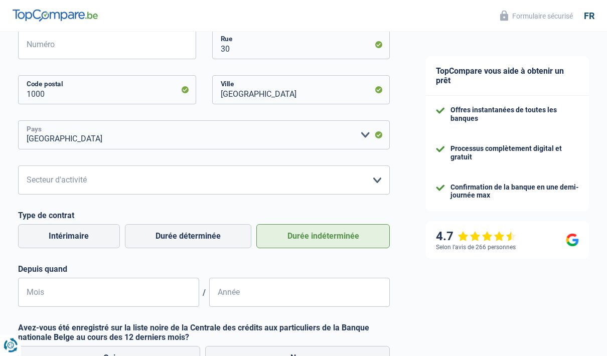
scroll to position [281, 0]
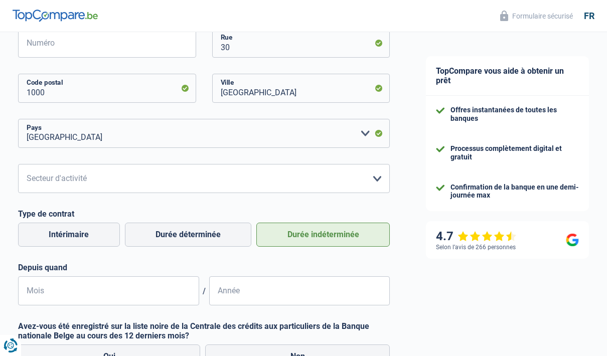
click at [367, 176] on select "Agriculture/Pêche Industrie Horeca Courier/Fitness/Taxi Construction Banques/As…" at bounding box center [204, 178] width 372 height 29
click at [364, 179] on select "Agriculture/Pêche Industrie Horeca Courier/Fitness/Taxi Construction Banques/As…" at bounding box center [204, 178] width 372 height 29
click at [371, 183] on select "Agriculture/Pêche Industrie Horeca Courier/Fitness/Taxi Construction Banques/As…" at bounding box center [204, 178] width 372 height 29
select select "otherInstitutions"
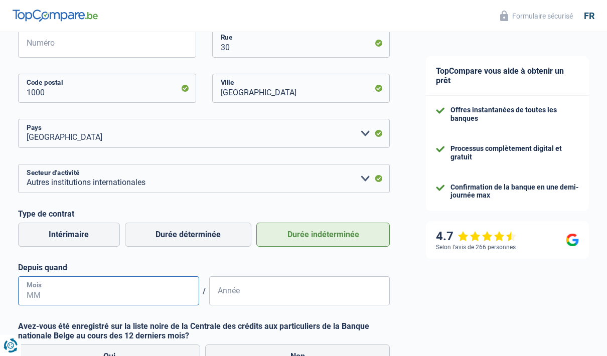
click at [155, 292] on input "Mois" at bounding box center [108, 291] width 181 height 29
type input "01"
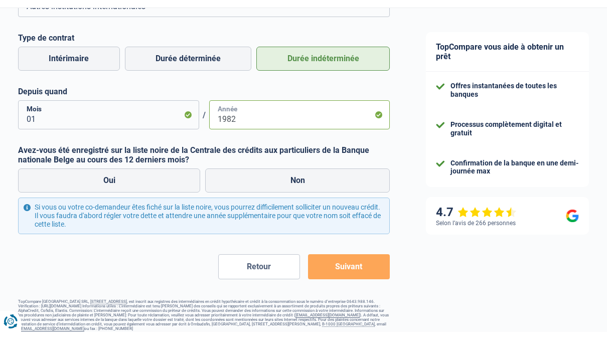
scroll to position [442, 0]
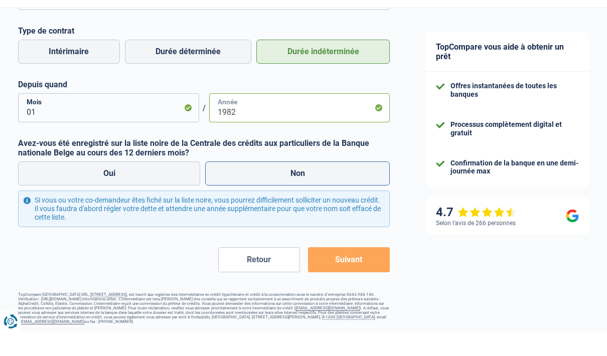
type input "1982"
click at [304, 186] on label "Non" at bounding box center [297, 198] width 185 height 24
click at [304, 186] on input "Non" at bounding box center [297, 198] width 185 height 24
radio input "true"
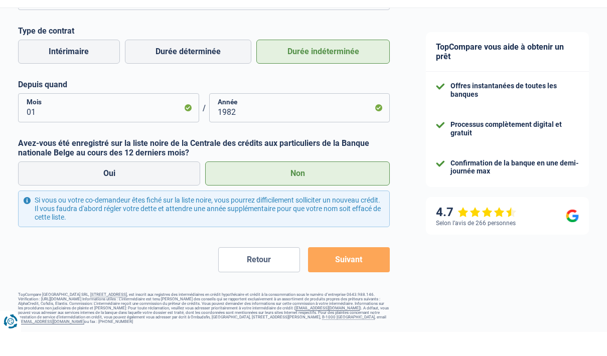
scroll to position [402, 0]
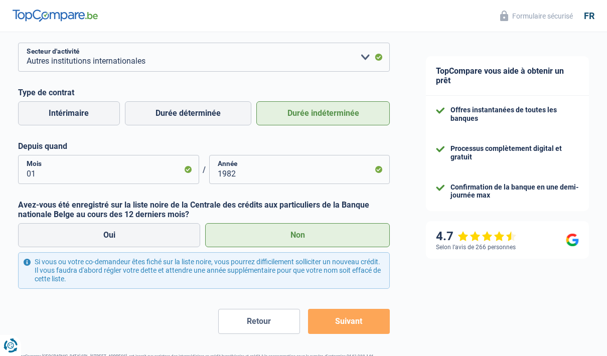
click at [368, 326] on button "Suivant" at bounding box center [349, 321] width 82 height 25
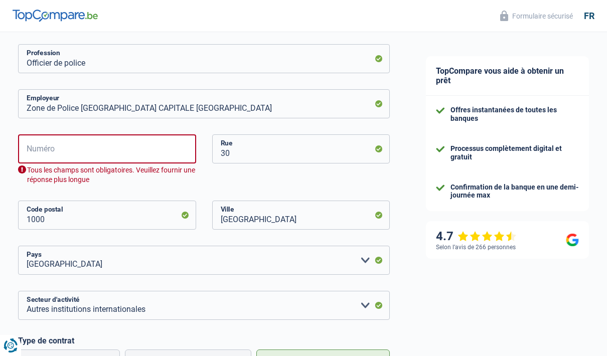
scroll to position [175, 0]
click at [141, 148] on input "Numéro" at bounding box center [107, 148] width 178 height 29
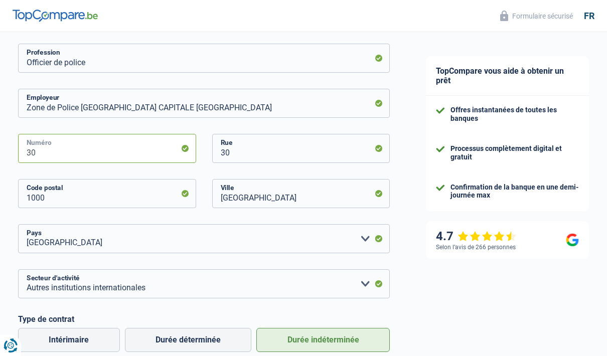
type input "30"
type input "3"
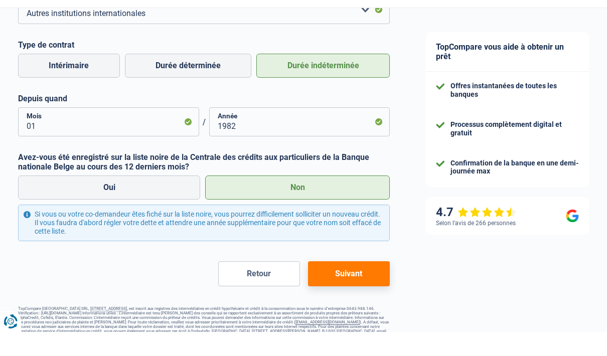
scroll to position [442, 0]
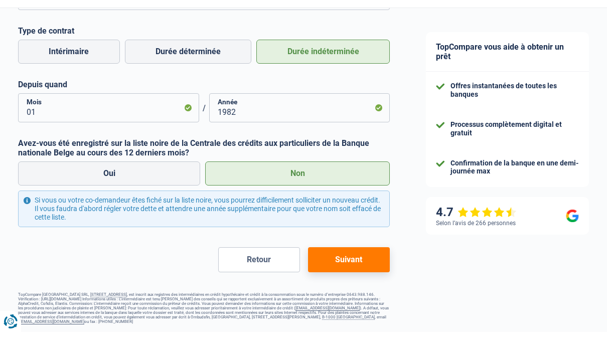
type input "Rue Marché au Charbon"
click at [356, 272] on button "Suivant" at bounding box center [349, 284] width 82 height 25
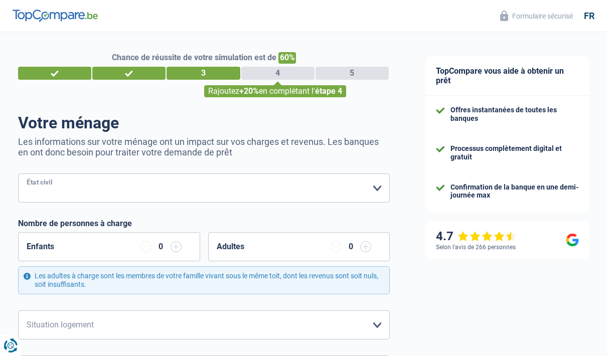
click at [357, 184] on select "Célibataire Marié(e) Cohabitant(e) légal(e) Divorcé(e) Veuf(ve) Séparé (de fait…" at bounding box center [204, 188] width 372 height 29
select select "married"
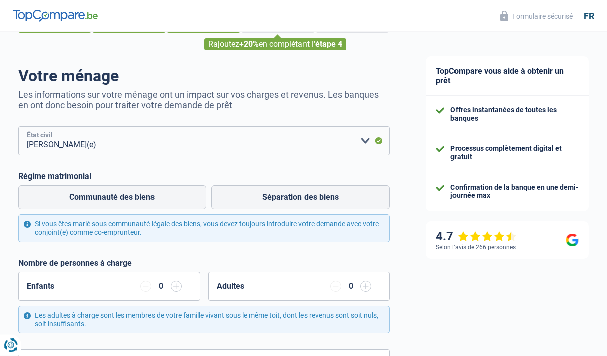
scroll to position [47, 0]
click at [160, 201] on label "Communauté des biens" at bounding box center [112, 197] width 188 height 24
click at [160, 201] on input "Communauté des biens" at bounding box center [112, 197] width 188 height 24
radio input "true"
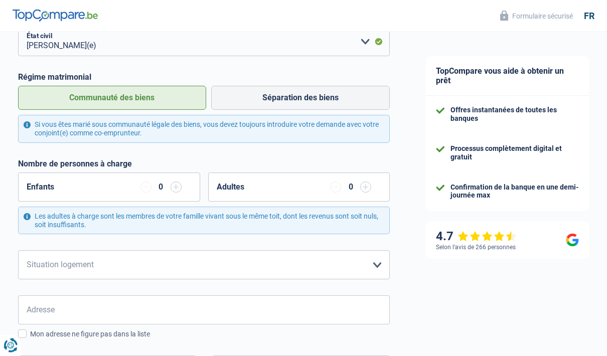
scroll to position [148, 0]
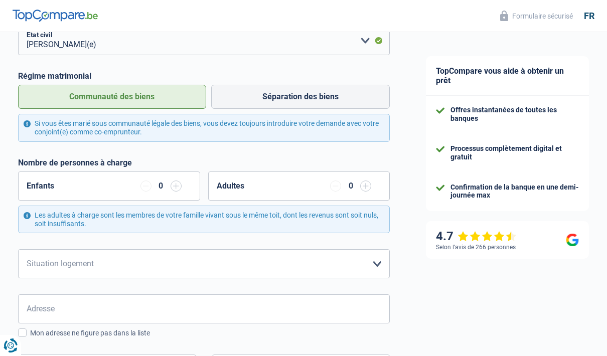
click at [368, 268] on select "Locataire Propriétaire avec prêt hypothécaire Propriétaire sans prêt hypothécai…" at bounding box center [204, 264] width 372 height 29
select select "ownerWithoutMortgage"
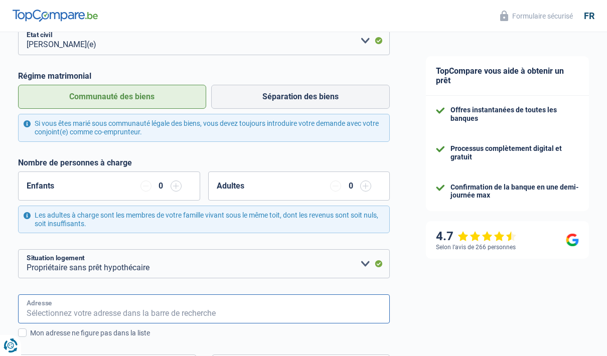
click at [341, 315] on input "Adresse" at bounding box center [204, 309] width 372 height 29
type input "Rue de Marsannay la Côte 32"
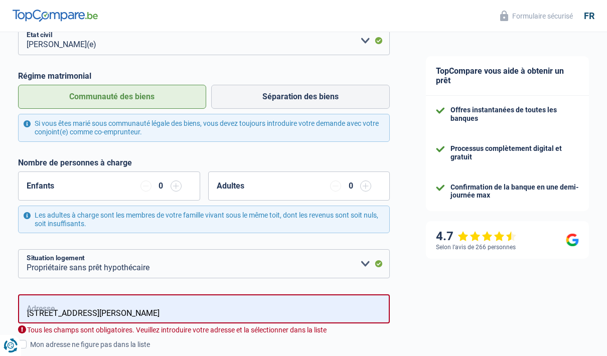
type input "Belgique"
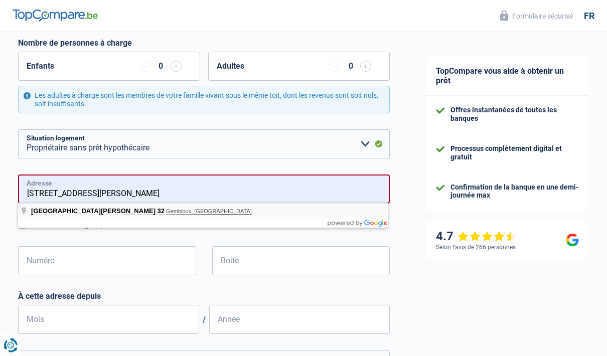
scroll to position [268, 0]
type input "Rue de Marsannay la Côte, 5032, Gembloux, BE"
type input "32"
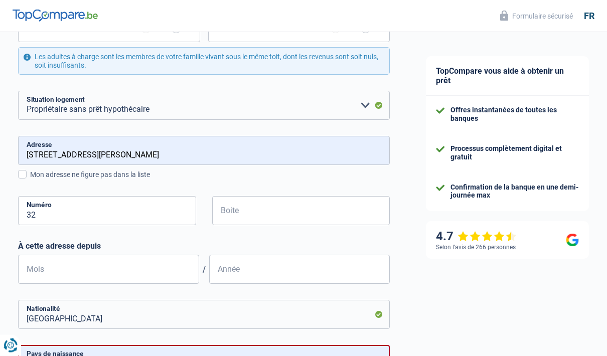
scroll to position [307, 0]
click at [150, 265] on input "Mois" at bounding box center [108, 268] width 181 height 29
type input "08"
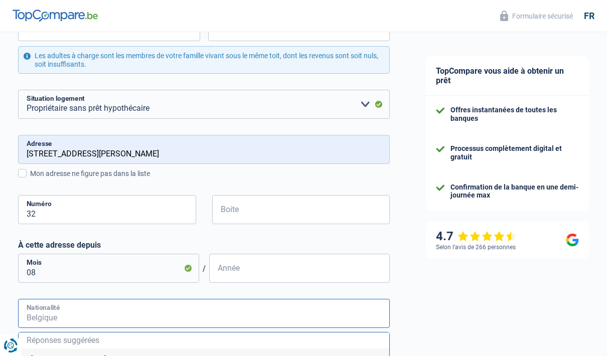
scroll to position [390, 0]
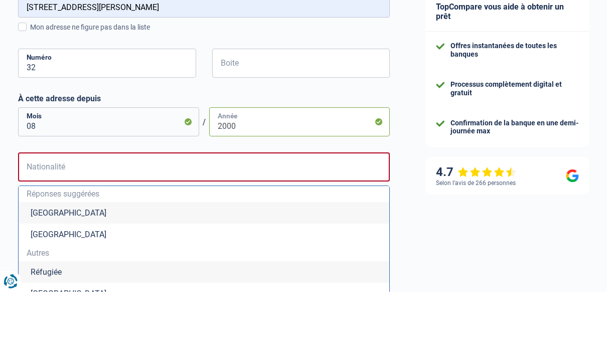
type input "2000"
click at [185, 267] on li "Belgique" at bounding box center [204, 278] width 371 height 22
type input "Belgique"
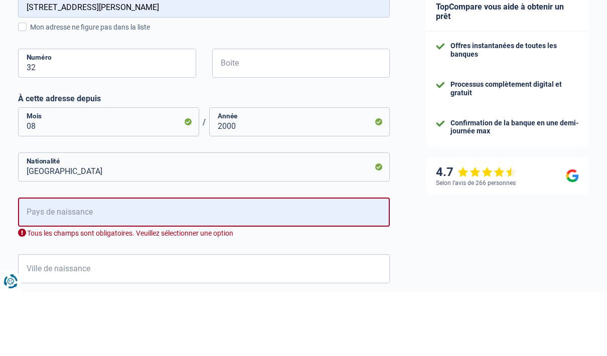
scroll to position [454, 0]
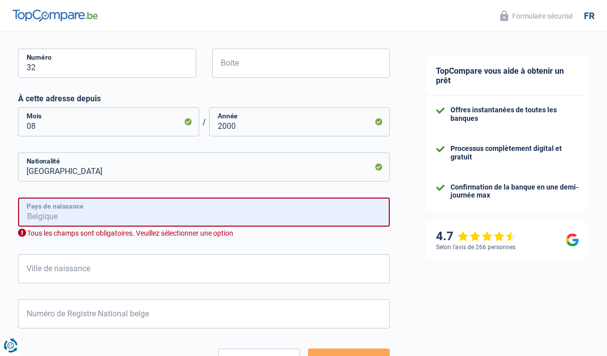
click at [217, 211] on input "Pays de naissance" at bounding box center [204, 212] width 372 height 29
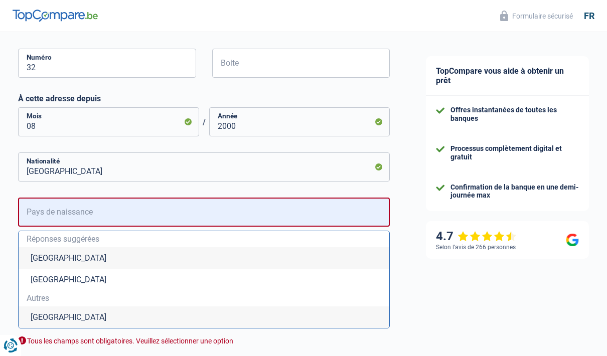
click at [117, 261] on li "Belgique" at bounding box center [204, 258] width 371 height 22
type input "Belgique"
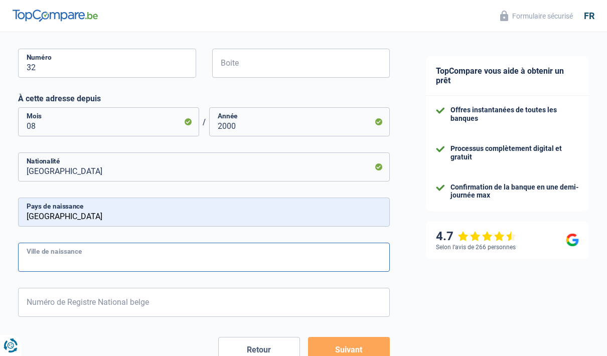
click at [206, 264] on input "Ville de naissance" at bounding box center [204, 257] width 372 height 29
type input "Bruxelles"
click at [213, 304] on input "Numéro de Registre National belge" at bounding box center [204, 302] width 372 height 29
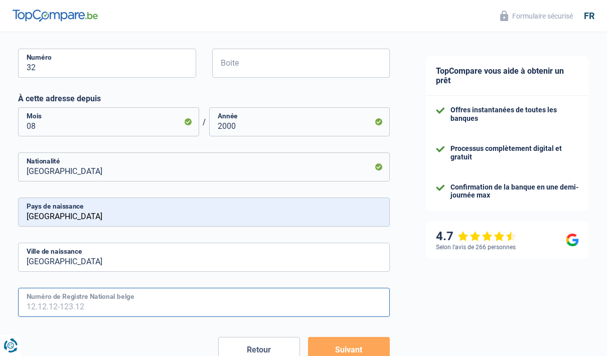
scroll to position [522, 0]
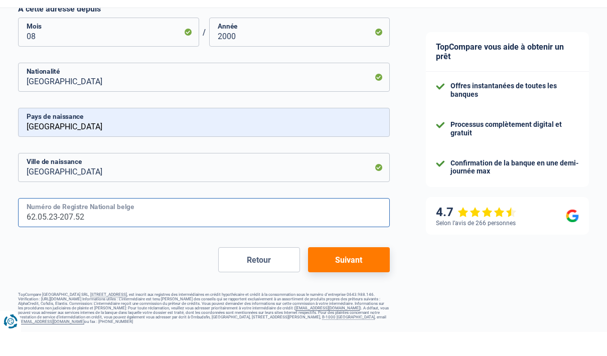
type input "62.05.23-207.52"
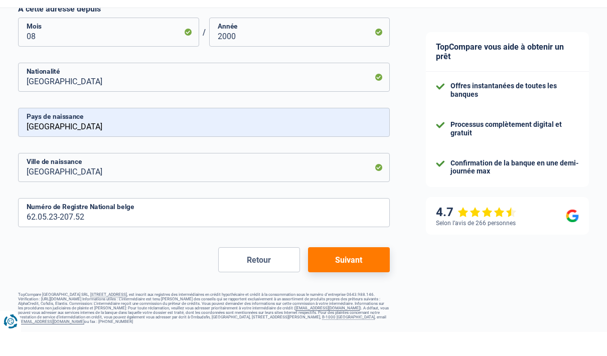
click at [353, 272] on button "Suivant" at bounding box center [349, 284] width 82 height 25
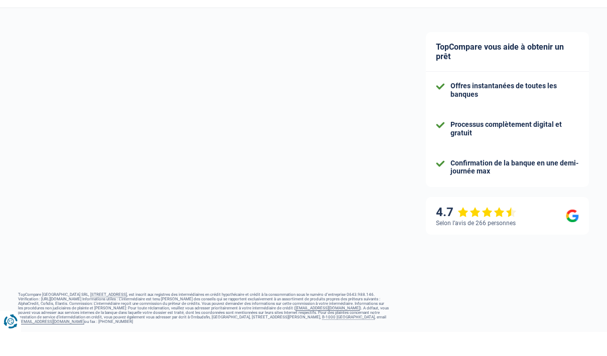
select select "netSalary"
select select "mealVouchers"
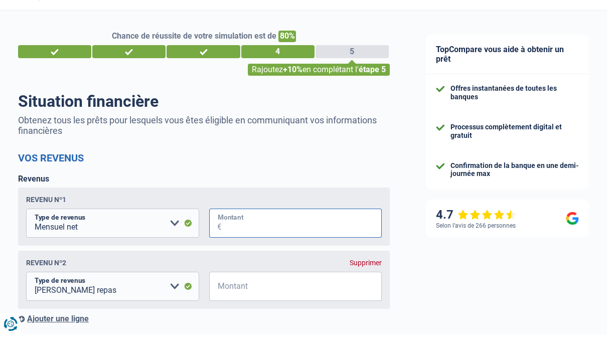
click at [311, 243] on input "Montant" at bounding box center [302, 244] width 161 height 29
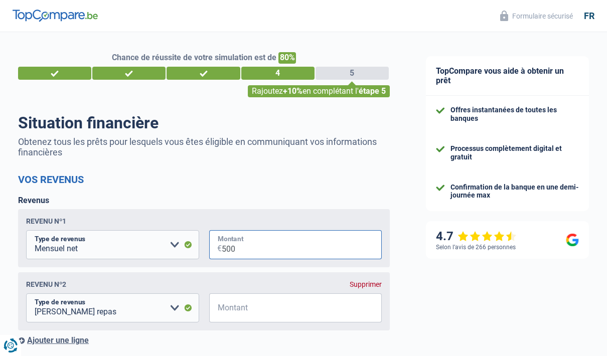
type input "5.000"
click at [268, 309] on input "Montant" at bounding box center [302, 308] width 161 height 29
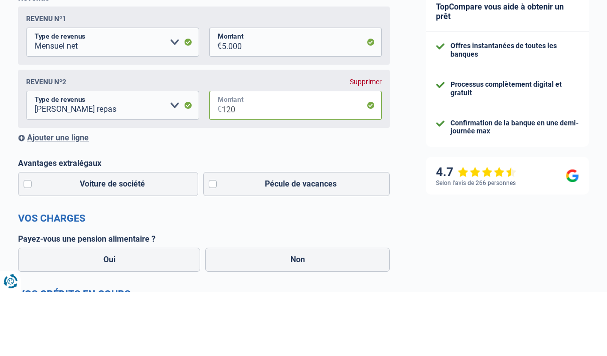
scroll to position [141, 0]
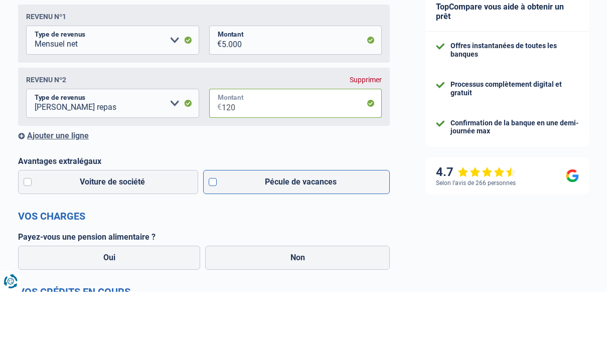
type input "120"
click at [211, 234] on label "Pécule de vacances" at bounding box center [296, 246] width 187 height 24
click at [211, 234] on input "Pécule de vacances" at bounding box center [296, 246] width 187 height 24
checkbox input "true"
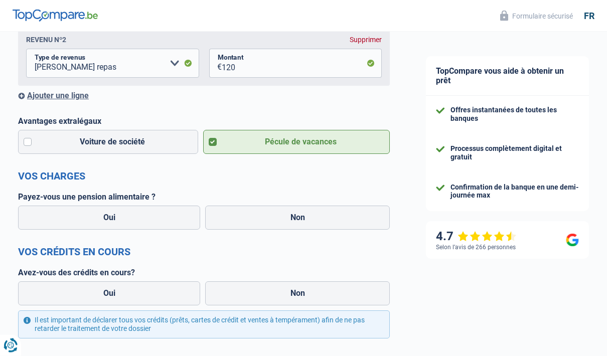
scroll to position [250, 0]
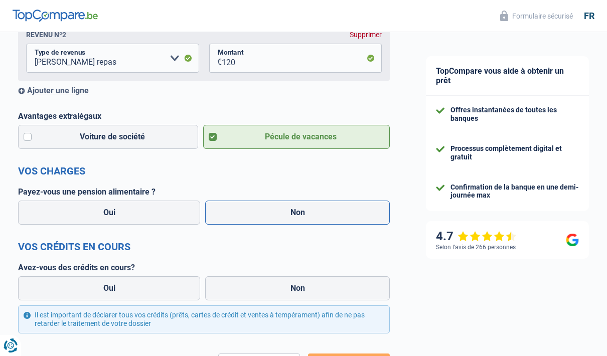
click at [322, 214] on label "Non" at bounding box center [297, 213] width 185 height 24
click at [322, 214] on input "Non" at bounding box center [297, 213] width 185 height 24
radio input "true"
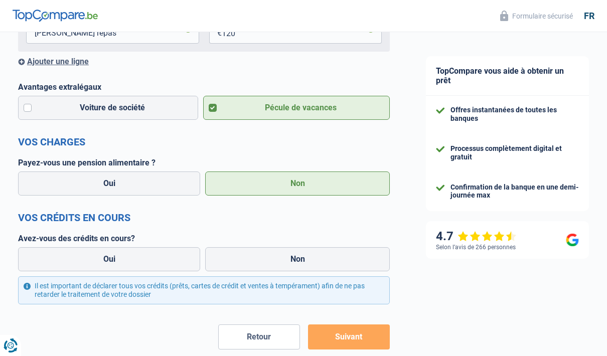
scroll to position [284, 0]
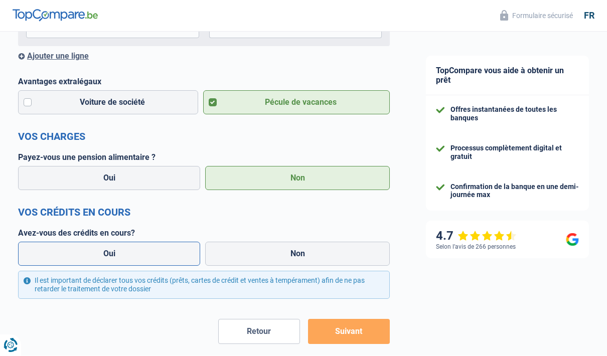
click at [114, 257] on label "Oui" at bounding box center [109, 254] width 182 height 24
click at [114, 257] on input "Oui" at bounding box center [109, 254] width 182 height 24
radio input "true"
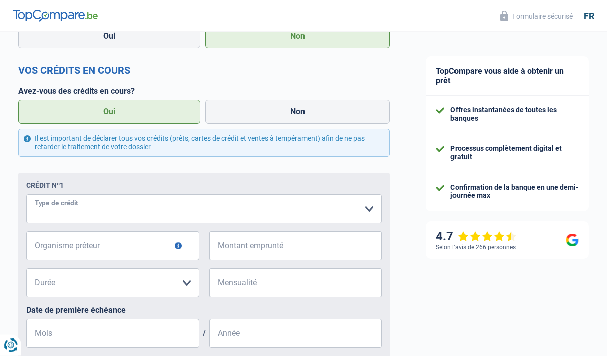
click at [362, 215] on select "Carte ou ouverture de crédit Prêt hypothécaire Vente à tempérament Prêt à tempé…" at bounding box center [204, 209] width 356 height 29
select select "carLoan"
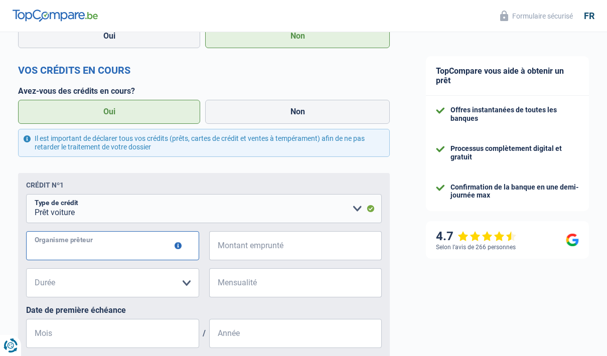
click at [143, 245] on input "Organisme prêteur" at bounding box center [112, 245] width 173 height 29
type input "Argenta"
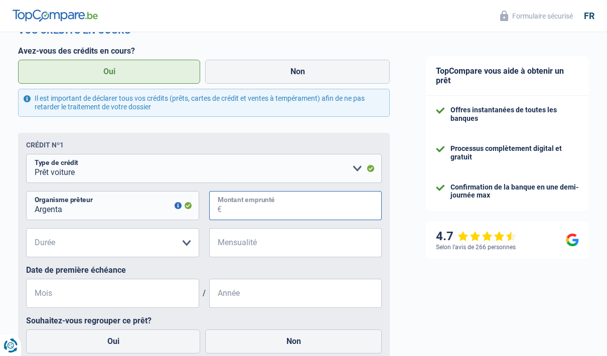
scroll to position [466, 0]
type input "16.000"
click at [190, 251] on select "12 mois 18 mois 24 mois 30 mois 36 mois 42 mois 48 mois 60 mois 72 mois 84 mois…" at bounding box center [112, 243] width 173 height 29
select select "60"
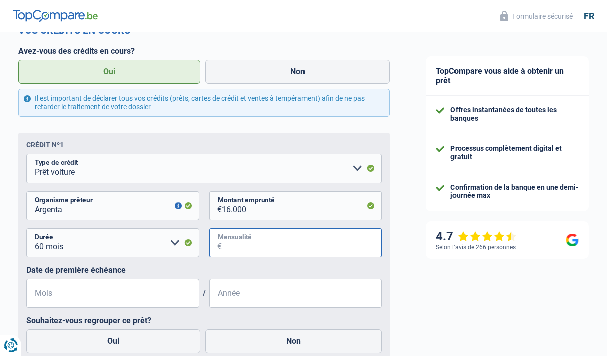
click at [278, 243] on input "Mensualité" at bounding box center [302, 242] width 161 height 29
type input "271"
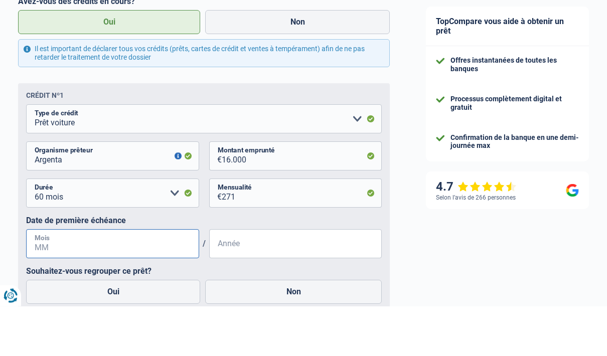
click at [132, 280] on input "Mois" at bounding box center [112, 294] width 173 height 29
type input "3"
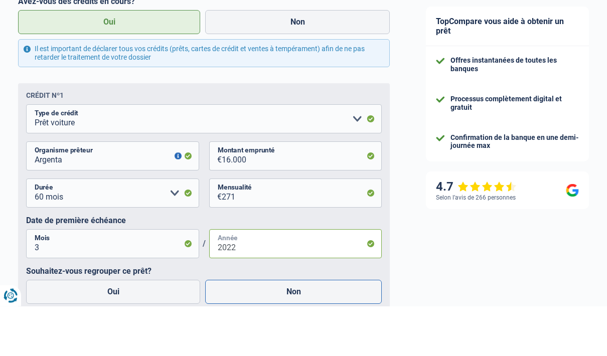
type input "2022"
click at [313, 330] on label "Non" at bounding box center [293, 342] width 177 height 24
click at [313, 330] on input "Non" at bounding box center [293, 342] width 177 height 24
radio input "true"
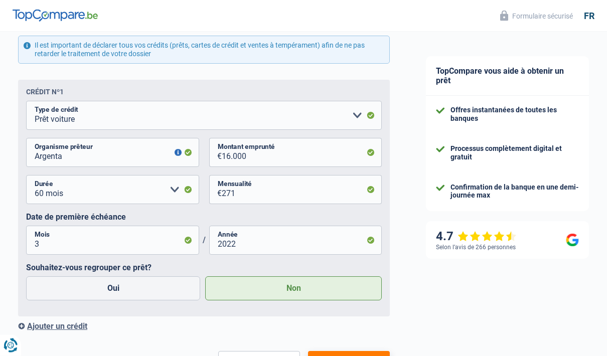
scroll to position [564, 0]
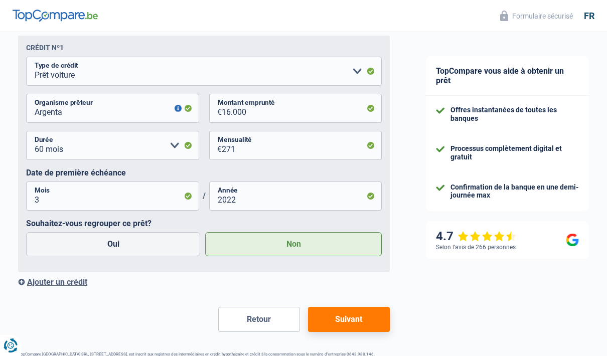
click at [78, 287] on div "Ajouter un crédit" at bounding box center [204, 283] width 372 height 10
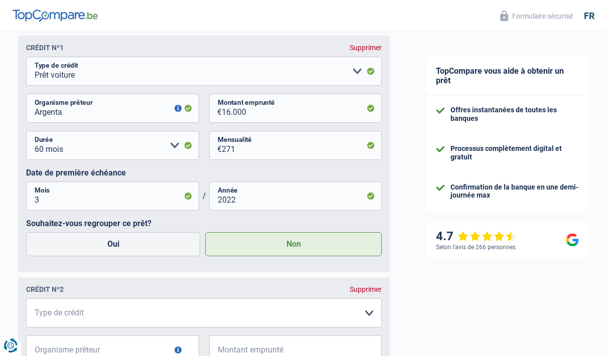
click at [293, 76] on select "Carte ou ouverture de crédit Prêt hypothécaire Vente à tempérament Prêt à tempé…" at bounding box center [204, 71] width 356 height 29
select select "cardOrCredit"
click at [286, 122] on input "16.000" at bounding box center [302, 108] width 161 height 29
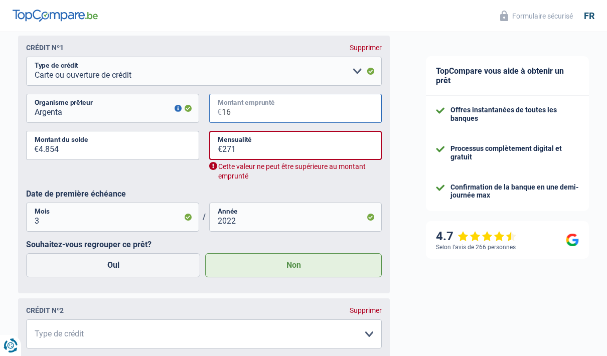
type input "1"
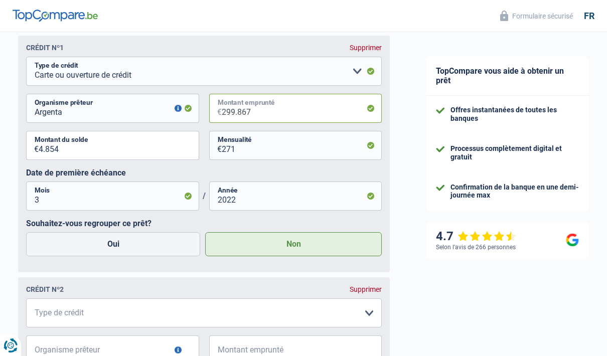
type input "29.986"
click at [139, 151] on input "4.854" at bounding box center [119, 145] width 161 height 29
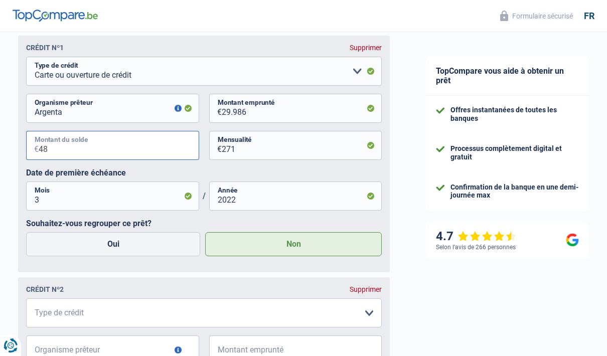
type input "4"
type input "12.485"
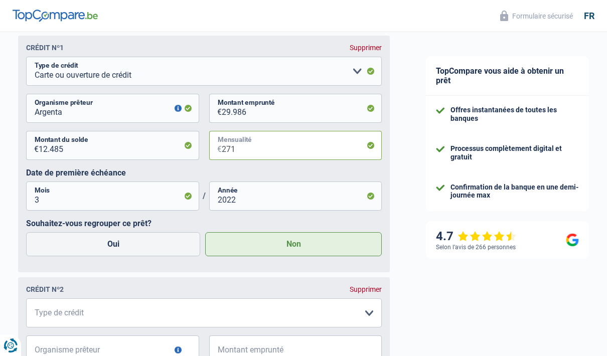
scroll to position [604, 0]
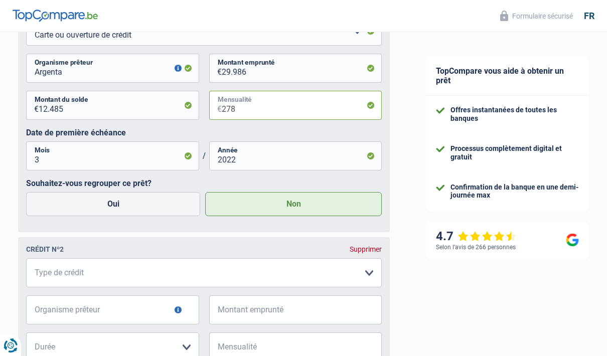
type input "2.786"
click at [146, 166] on input "3" at bounding box center [112, 156] width 173 height 29
type input "6"
type input "2021"
click at [312, 120] on input "2.786" at bounding box center [302, 105] width 161 height 29
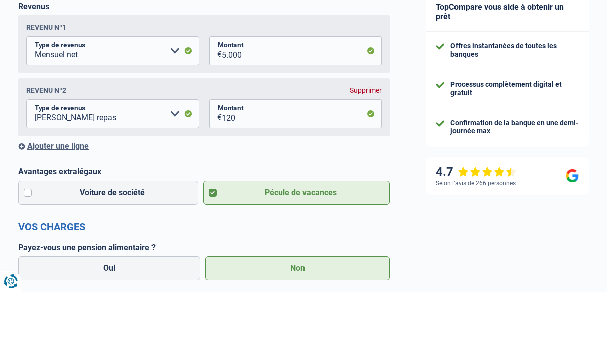
scroll to position [131, 0]
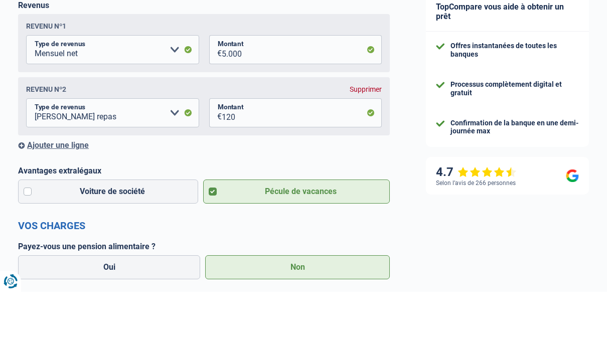
click at [67, 205] on div "Ajouter une ligne" at bounding box center [204, 210] width 372 height 10
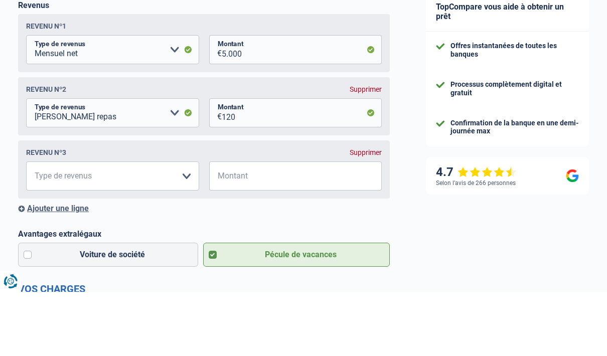
scroll to position [196, 0]
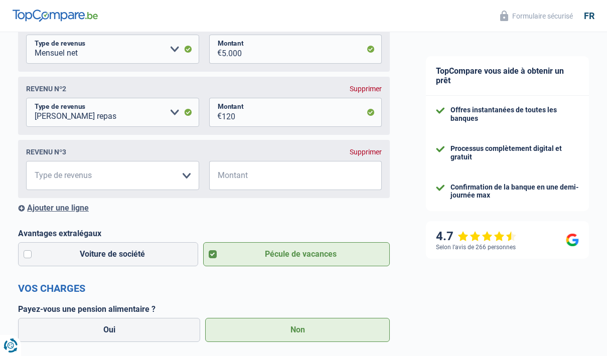
click at [179, 177] on select "Allocation d'handicap Allocations chômage Allocations familiales Chèques repas …" at bounding box center [112, 175] width 173 height 29
select select "handicapAllowance"
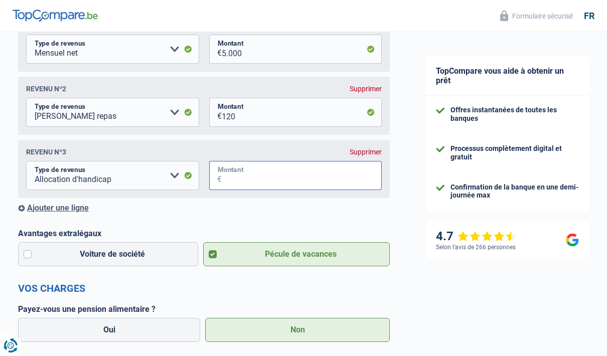
click at [288, 179] on input "Montant" at bounding box center [302, 175] width 161 height 29
type input "2.100"
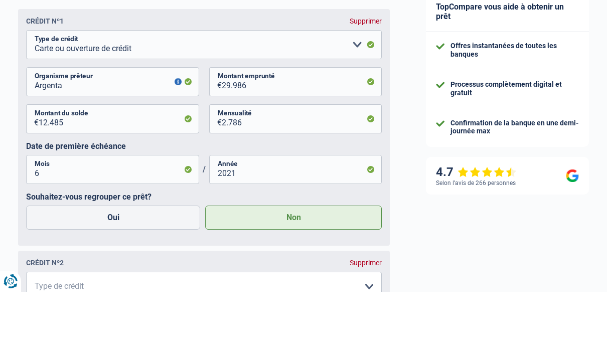
scroll to position [590, 0]
click at [370, 336] on select "Carte ou ouverture de crédit Prêt hypothécaire Vente à tempérament Prêt à tempé…" at bounding box center [204, 350] width 356 height 29
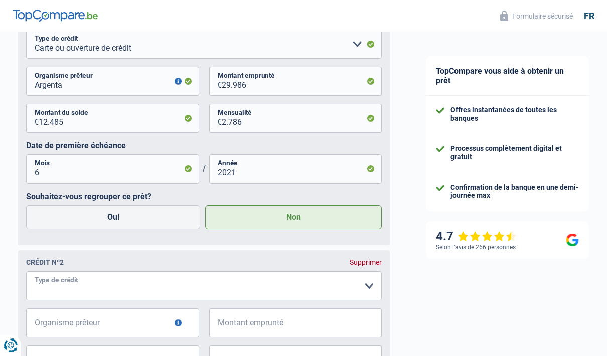
select select "carLoan"
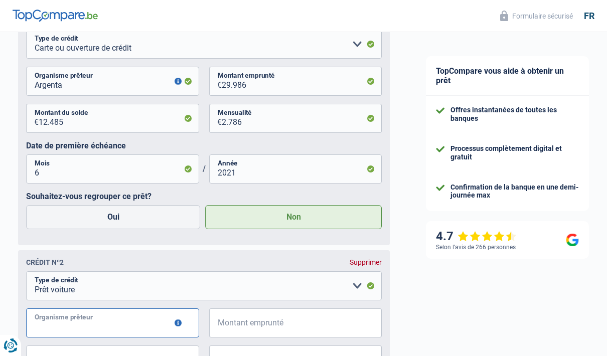
click at [153, 327] on input "Organisme prêteur" at bounding box center [112, 323] width 173 height 29
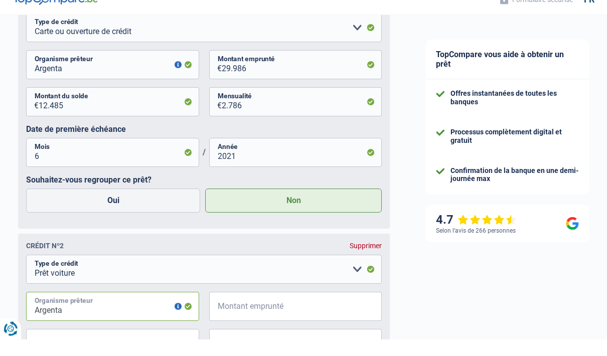
type input "Argenta"
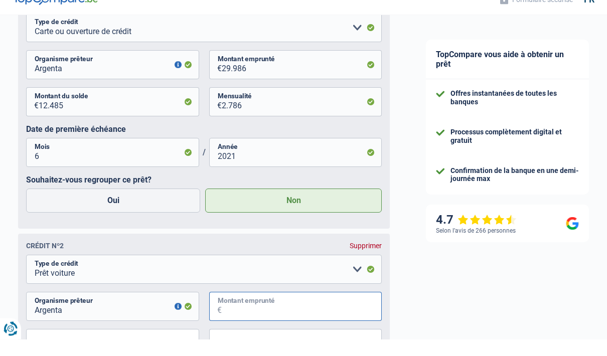
scroll to position [750, 0]
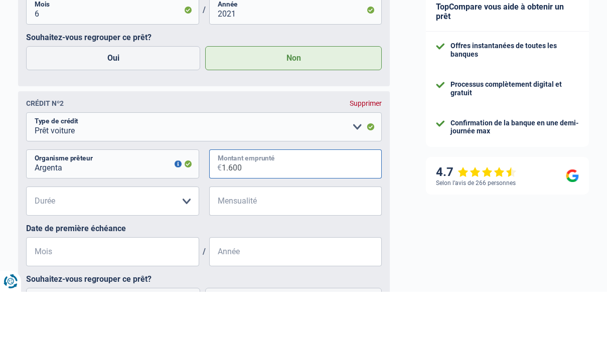
type input "16.000"
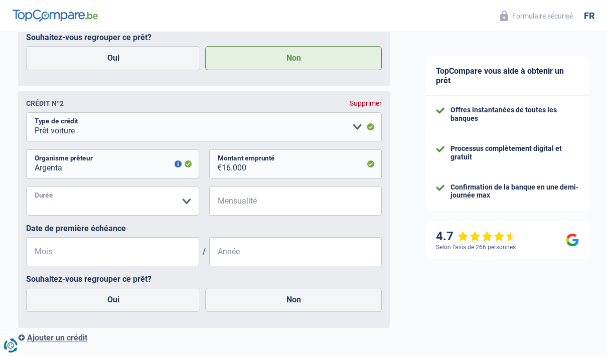
select select "60"
click at [296, 201] on input "Mensualité" at bounding box center [302, 201] width 161 height 29
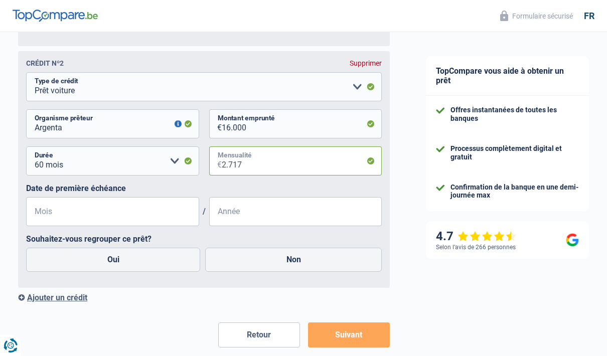
type input "271"
type input "3"
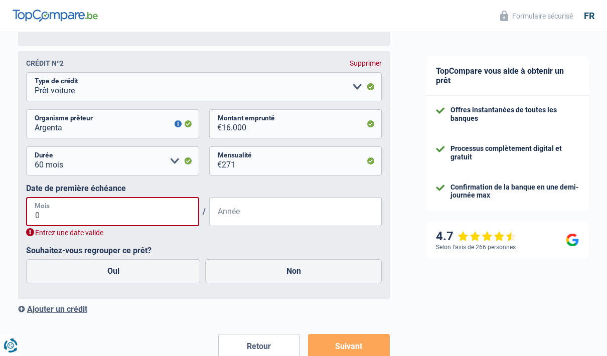
type input "03"
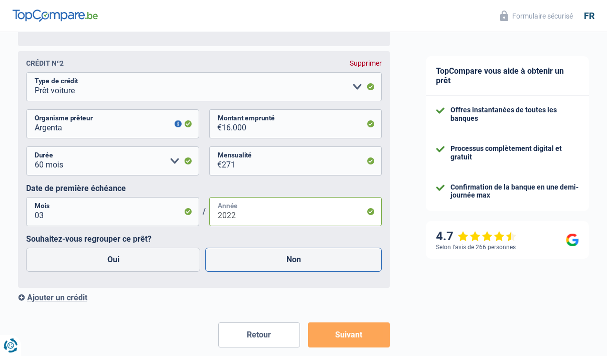
type input "2022"
click at [313, 262] on label "Non" at bounding box center [293, 260] width 177 height 24
click at [313, 262] on input "Non" at bounding box center [293, 260] width 177 height 24
radio input "true"
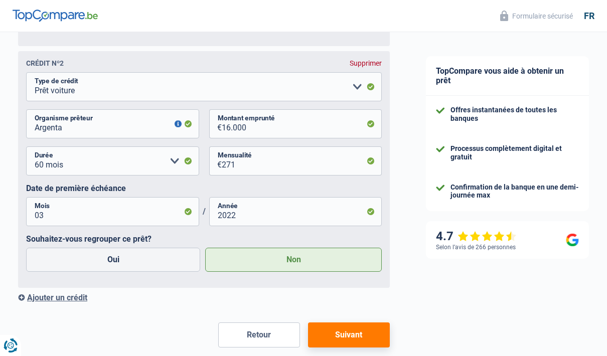
scroll to position [871, 0]
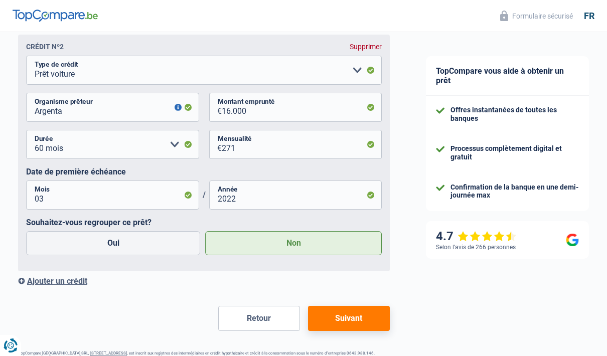
click at [355, 323] on button "Suivant" at bounding box center [349, 318] width 82 height 25
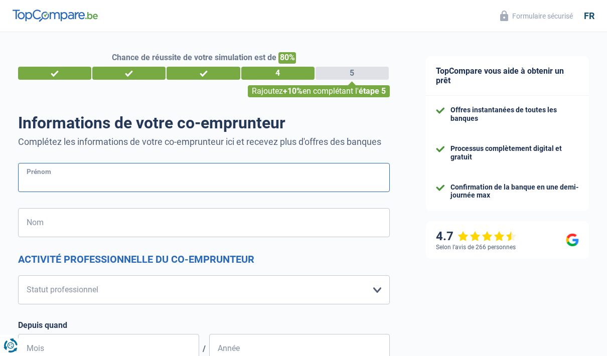
click at [260, 179] on input "Prénom" at bounding box center [204, 177] width 372 height 29
type input "Laurence"
type input "Deweert"
click at [361, 291] on select "Ouvrier Employé privé Employé public Invalide Indépendant Pensionné Chômeur Mut…" at bounding box center [204, 290] width 372 height 29
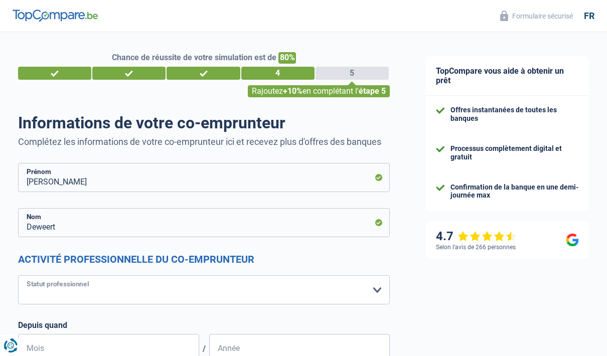
select select "cpasMargin"
select select "socialSecurity"
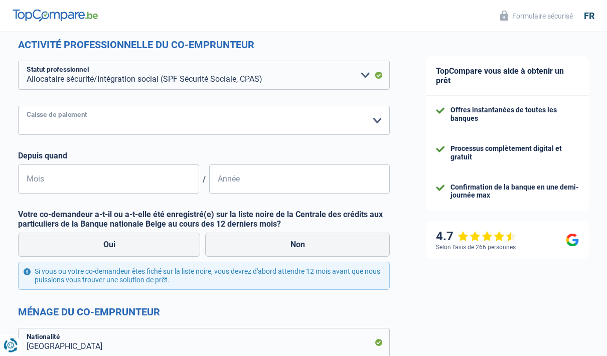
click at [357, 121] on select "SPF Sécurité Sociale Autre Veuillez sélectionner une option" at bounding box center [204, 120] width 372 height 29
select select "spf"
click at [155, 178] on input "Mois" at bounding box center [108, 179] width 181 height 29
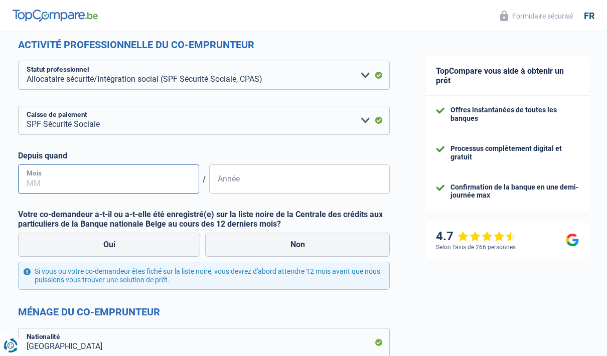
scroll to position [214, 0]
type input "09"
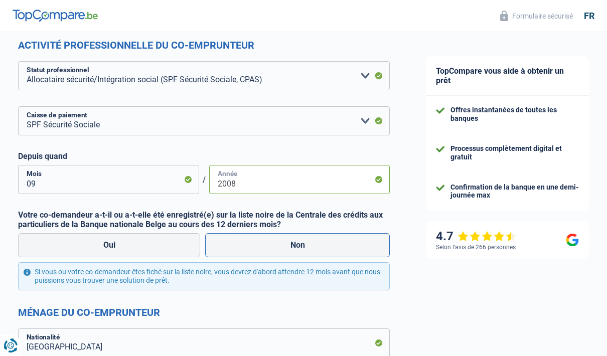
type input "2008"
click at [322, 244] on label "Non" at bounding box center [297, 245] width 185 height 24
click at [322, 244] on input "Non" at bounding box center [297, 245] width 185 height 24
radio input "true"
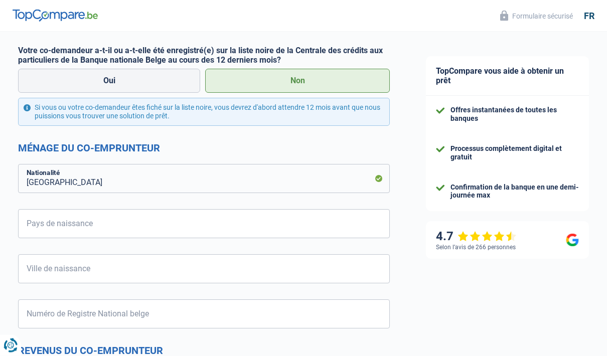
scroll to position [379, 0]
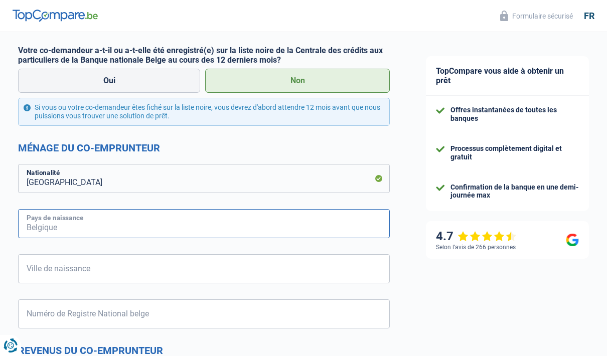
click at [289, 226] on input "Pays de naissance" at bounding box center [204, 223] width 372 height 29
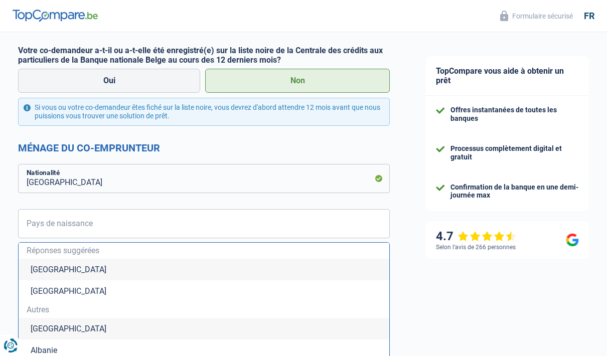
click at [172, 270] on li "Belgique" at bounding box center [204, 270] width 371 height 22
type input "Belgique"
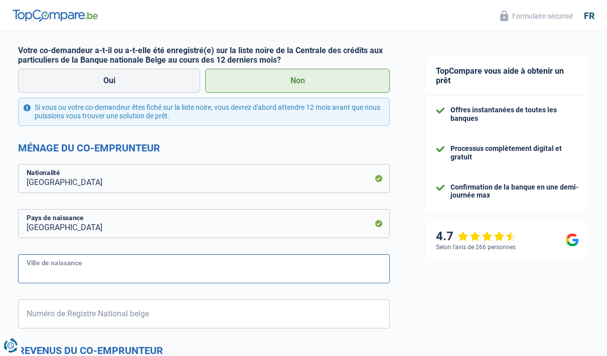
click at [207, 277] on input "Ville de naissance" at bounding box center [204, 269] width 372 height 29
type input "Uccle"
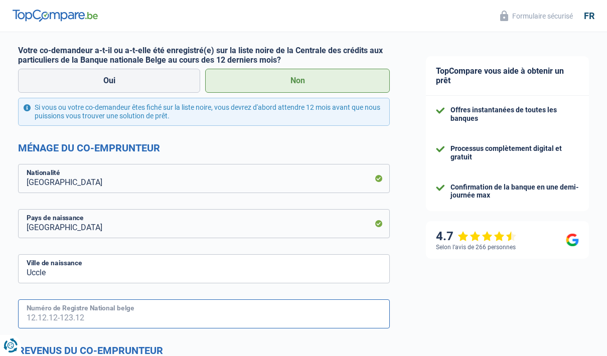
click at [244, 308] on input "Numéro de Registre National belge" at bounding box center [204, 314] width 372 height 29
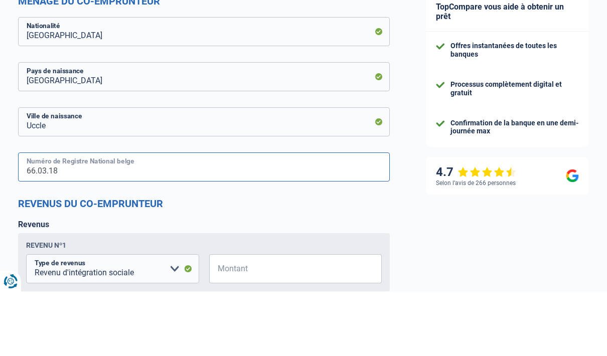
scroll to position [566, 0]
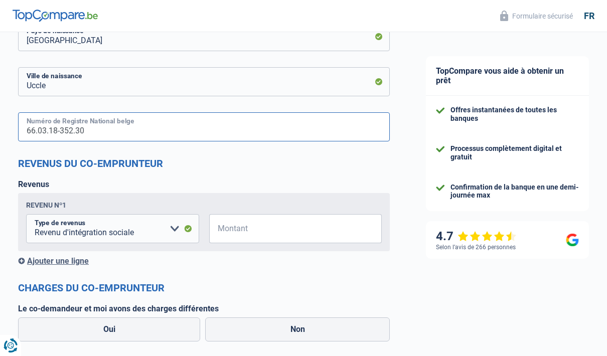
type input "66.03.18-352.30"
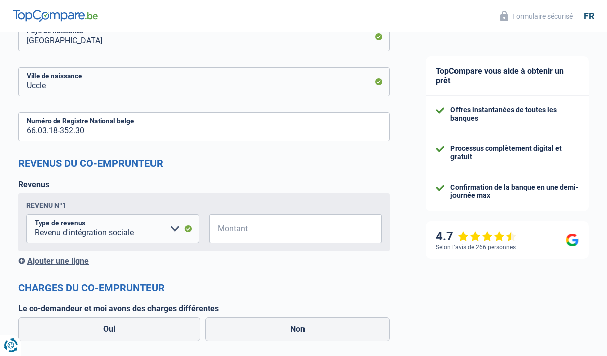
click at [268, 225] on input "Montant" at bounding box center [302, 228] width 161 height 29
type input "2.100"
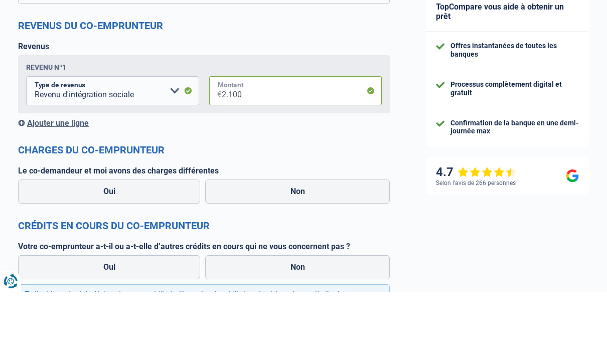
scroll to position [645, 0]
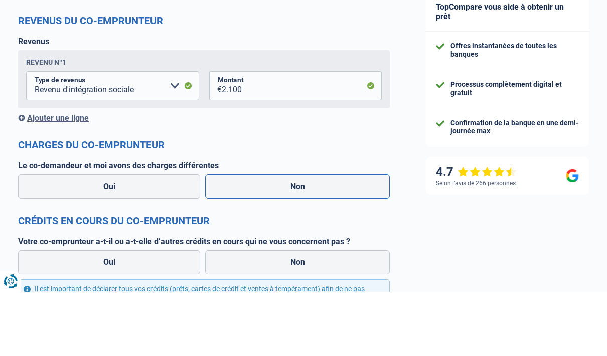
click at [321, 239] on label "Non" at bounding box center [297, 251] width 185 height 24
click at [321, 239] on input "Non" at bounding box center [297, 251] width 185 height 24
radio input "true"
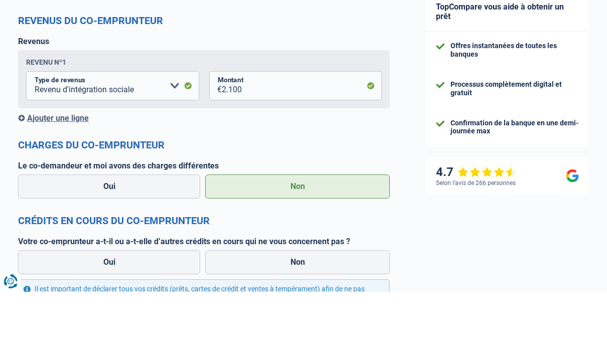
scroll to position [709, 0]
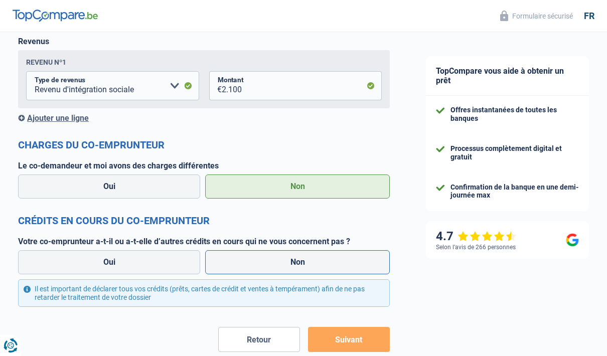
click at [309, 260] on label "Non" at bounding box center [297, 263] width 185 height 24
click at [309, 260] on input "Non" at bounding box center [297, 263] width 185 height 24
radio input "true"
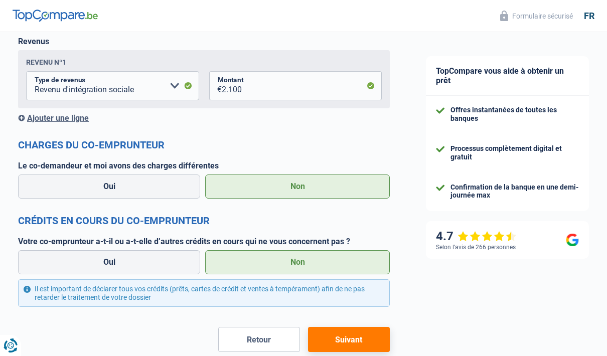
click at [352, 341] on button "Suivant" at bounding box center [349, 339] width 82 height 25
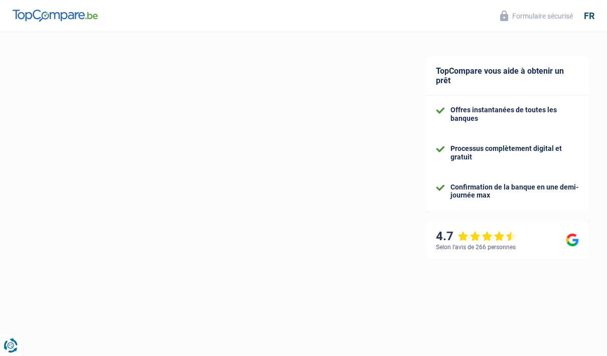
select select "120"
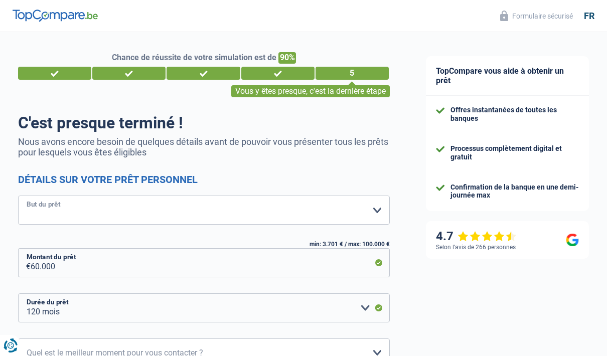
click at [362, 206] on select "Confort maison: meubles, textile, peinture, électroménager, outillage non-profe…" at bounding box center [204, 210] width 372 height 29
select select "other"
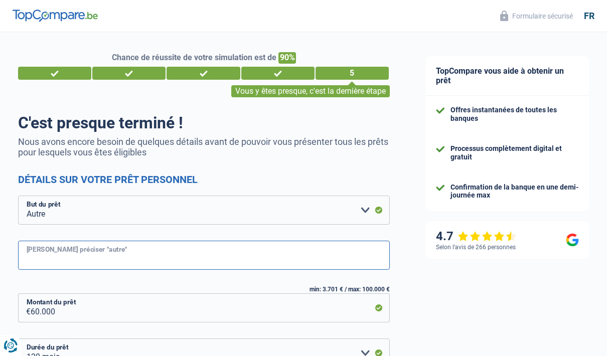
click at [199, 262] on input "Veuillez préciser "autre"" at bounding box center [204, 255] width 372 height 29
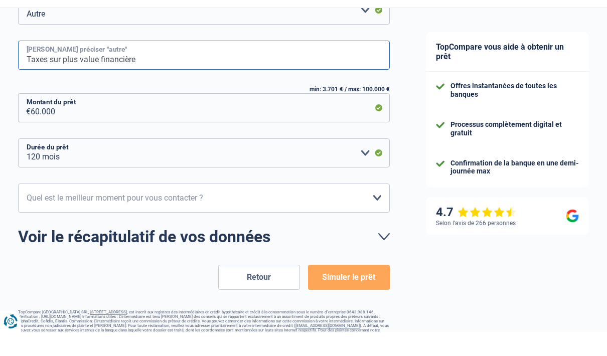
scroll to position [177, 0]
type input "Taxes sur plus value financière"
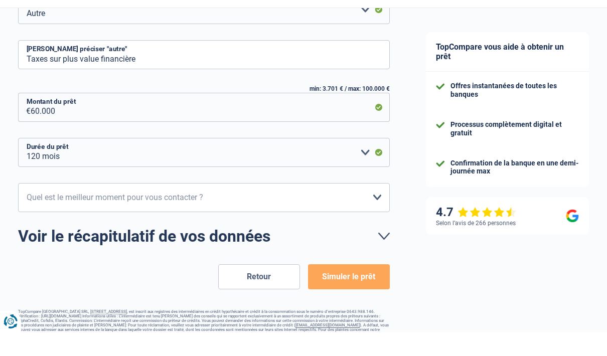
click at [374, 207] on select "10h-12h 12h-14h 14h-16h 16h-18h Veuillez sélectionner une option" at bounding box center [204, 221] width 372 height 29
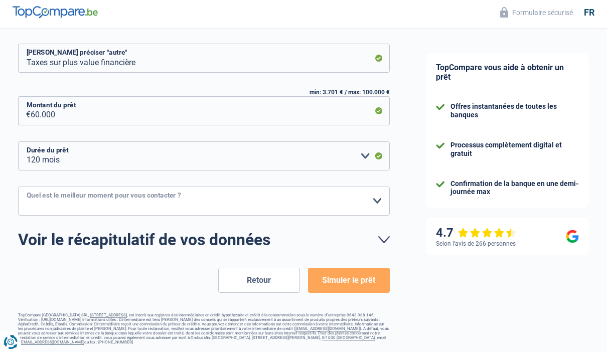
scroll to position [157, 0]
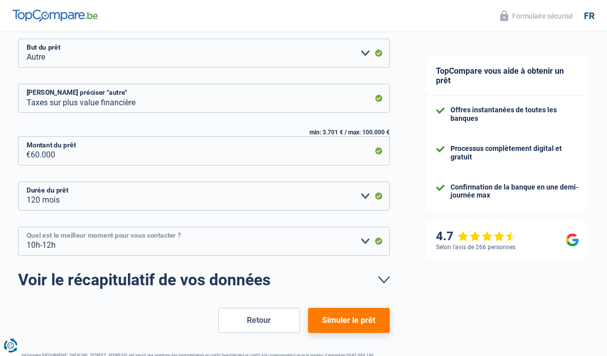
click at [365, 239] on select "10h-12h 12h-14h 14h-16h 16h-18h Veuillez sélectionner une option" at bounding box center [204, 241] width 372 height 29
select select "14-16"
click at [362, 322] on button "Simuler le prêt" at bounding box center [349, 320] width 82 height 25
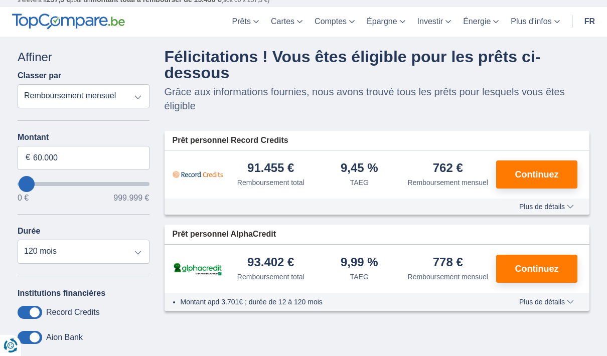
scroll to position [13, 0]
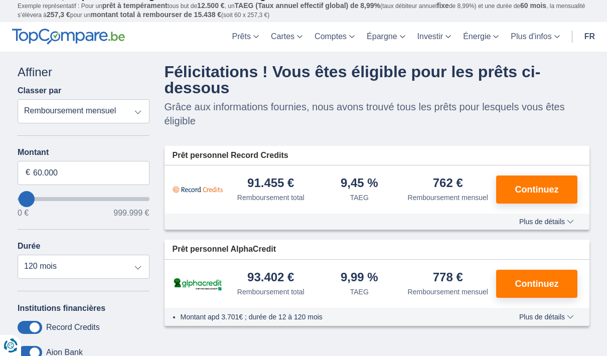
click at [560, 225] on span "Plus de détails" at bounding box center [547, 221] width 55 height 7
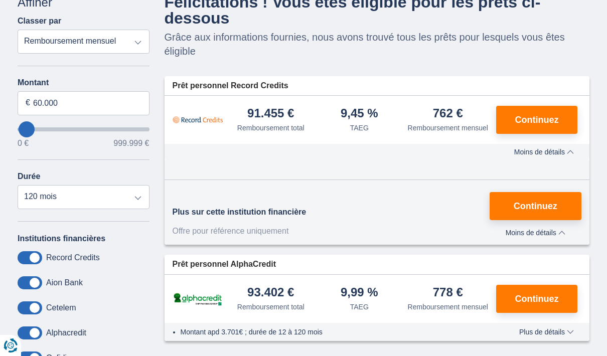
scroll to position [89, 0]
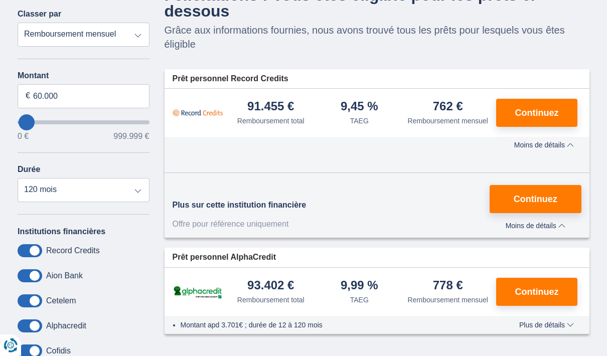
click at [567, 329] on span "Plus de détails" at bounding box center [547, 325] width 55 height 7
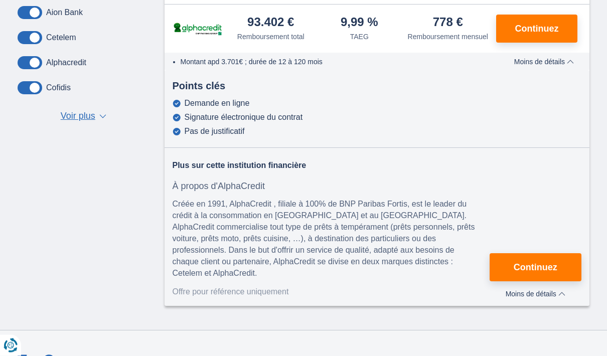
scroll to position [353, 0]
click at [547, 282] on button "Continuez" at bounding box center [536, 268] width 92 height 28
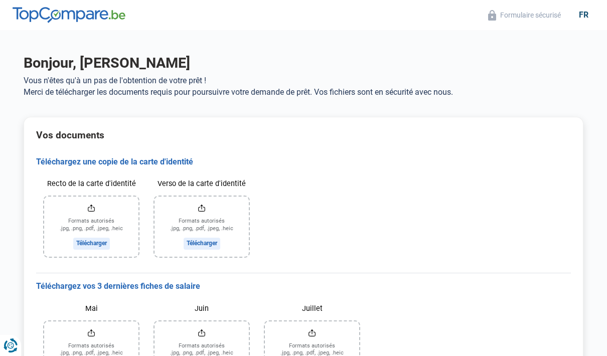
click at [99, 214] on input "Recto de la carte d'identité" at bounding box center [91, 227] width 94 height 60
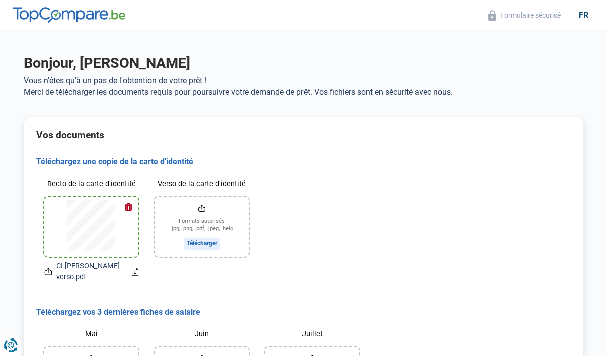
click at [214, 232] on input "Verso de la carte d'identité" at bounding box center [202, 227] width 94 height 60
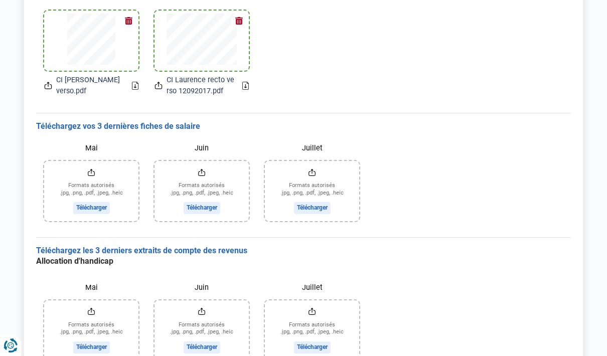
scroll to position [183, 0]
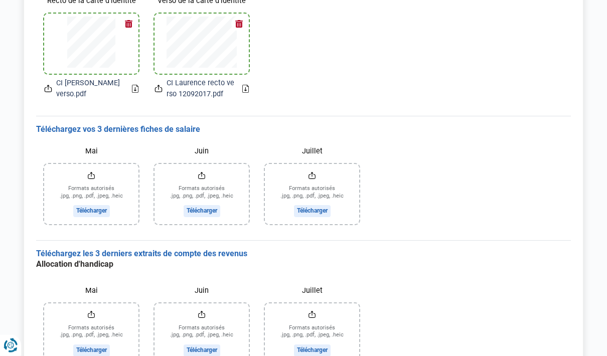
click at [81, 196] on input "Mai" at bounding box center [91, 195] width 94 height 60
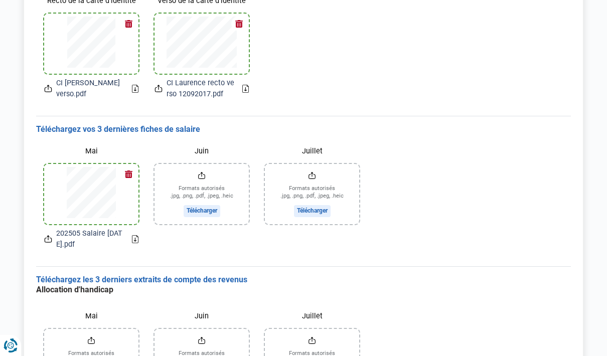
click at [198, 201] on input "Juin" at bounding box center [202, 194] width 94 height 60
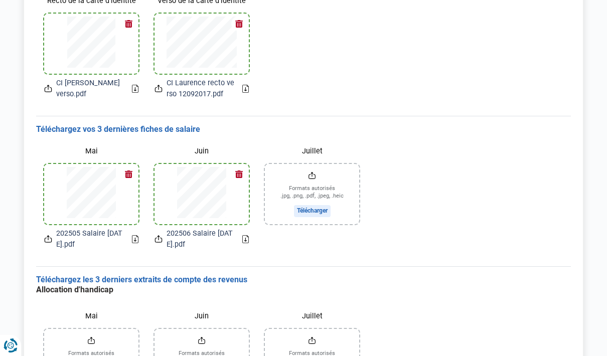
click at [315, 188] on input "Juillet" at bounding box center [312, 194] width 94 height 60
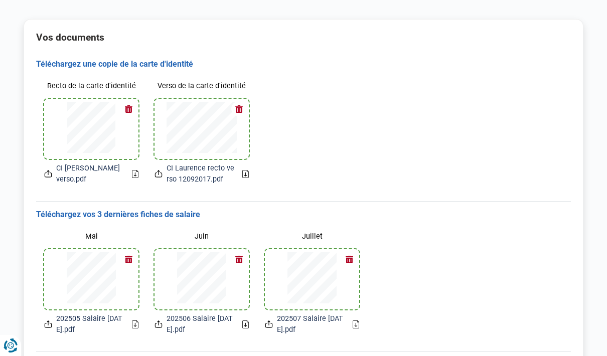
scroll to position [97, 0]
click at [244, 177] on icon at bounding box center [245, 175] width 7 height 8
click at [156, 177] on icon at bounding box center [158, 176] width 7 height 5
click at [240, 111] on button "button" at bounding box center [238, 109] width 15 height 15
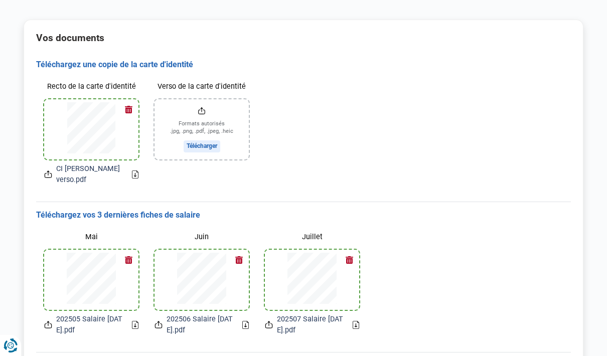
click at [126, 109] on button "button" at bounding box center [128, 109] width 15 height 15
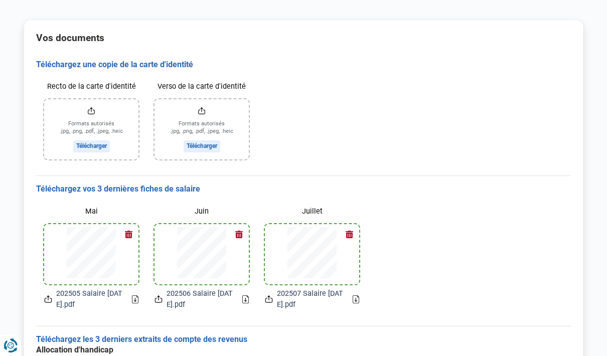
click at [85, 143] on input "Recto de la carte d'identité" at bounding box center [91, 129] width 94 height 60
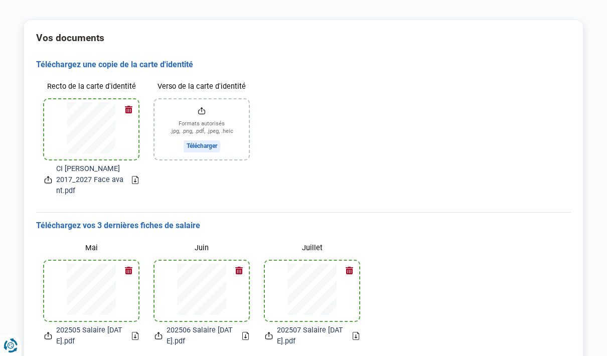
click at [193, 144] on input "Verso de la carte d'identité" at bounding box center [202, 129] width 94 height 60
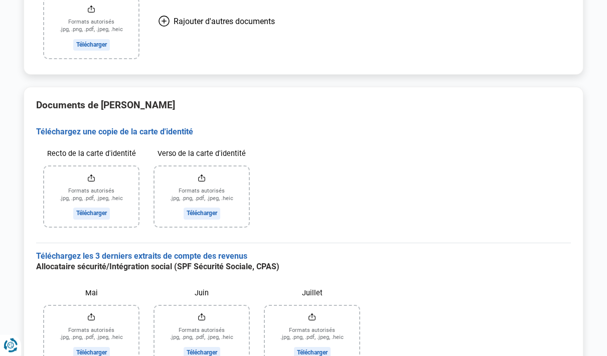
scroll to position [652, 0]
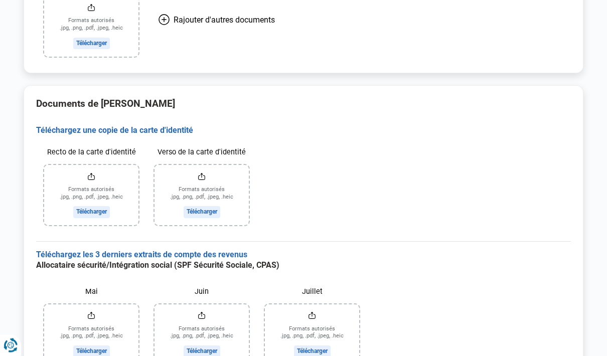
click at [99, 194] on input "Recto de la carte d'identité" at bounding box center [91, 196] width 94 height 60
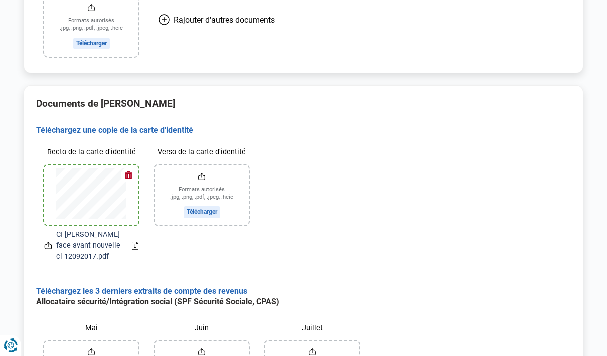
click at [201, 183] on input "Verso de la carte d'identité" at bounding box center [202, 195] width 94 height 60
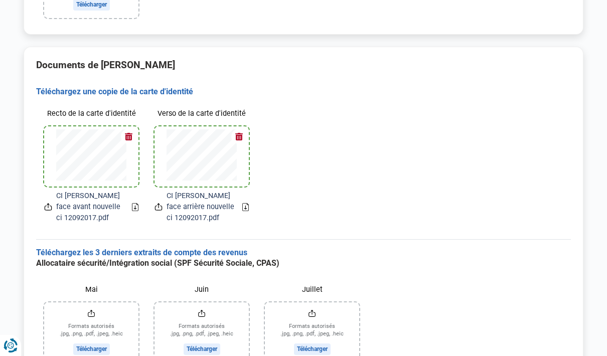
scroll to position [731, 0]
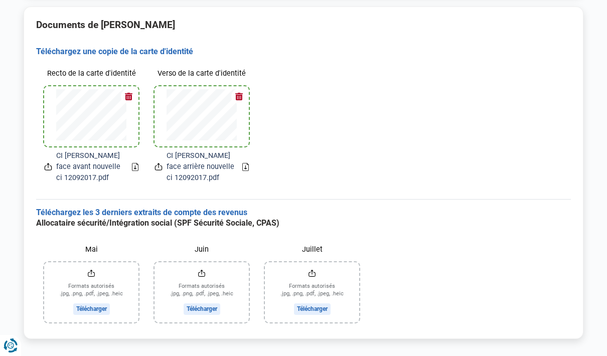
click at [99, 274] on input "Mai" at bounding box center [91, 293] width 94 height 60
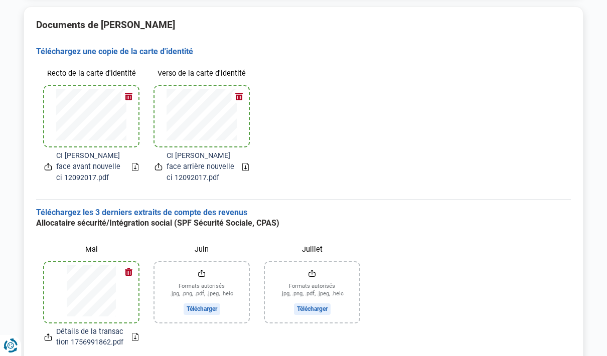
click at [202, 294] on input "Juin" at bounding box center [202, 293] width 94 height 60
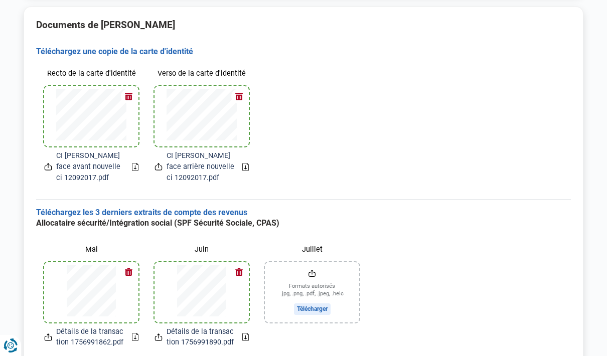
click at [316, 296] on input "Juillet" at bounding box center [312, 293] width 94 height 60
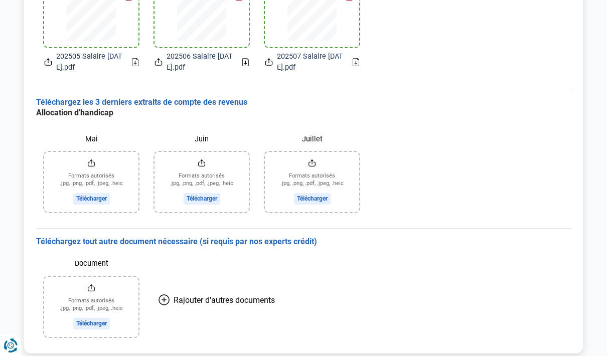
scroll to position [371, 0]
click at [95, 181] on input "Mai" at bounding box center [91, 183] width 94 height 60
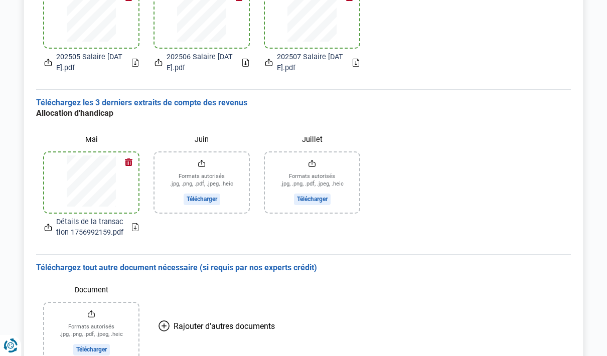
click at [200, 183] on input "Juin" at bounding box center [202, 183] width 94 height 60
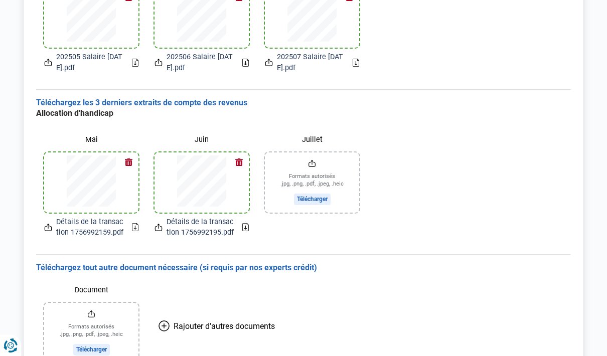
click at [307, 186] on input "Juillet" at bounding box center [312, 183] width 94 height 60
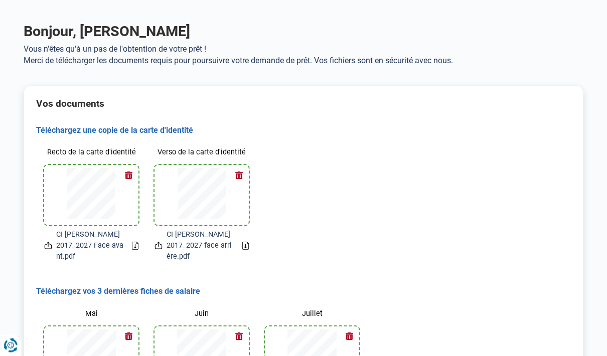
scroll to position [0, 0]
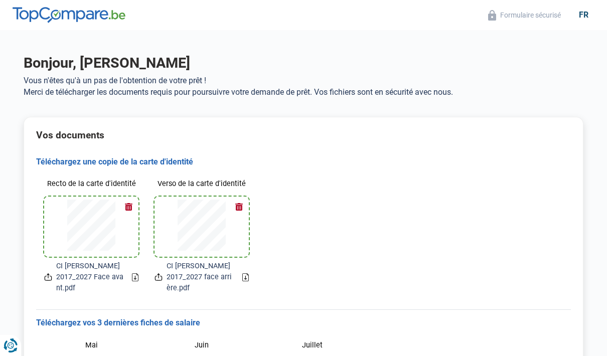
click at [495, 234] on div "Recto de la carte d'identité CI Didier 2017_2027 Face avant.pdf Verso de la car…" at bounding box center [303, 234] width 535 height 135
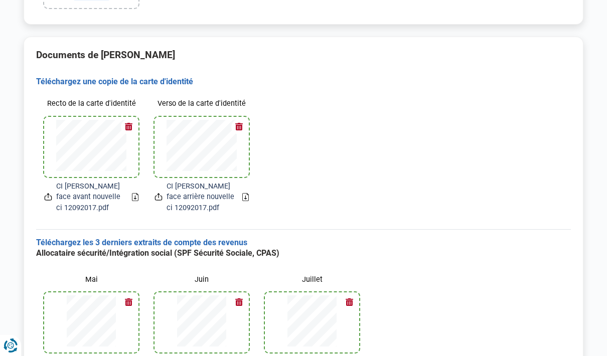
scroll to position [741, 0]
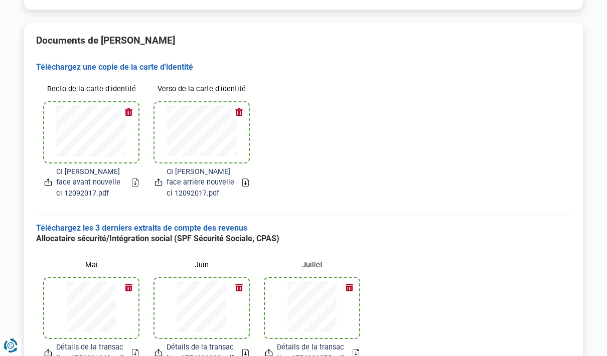
click at [530, 327] on div "Allocataire sécurité/Intégration social (SPF Sécurité Sociale, CPAS) Mai Détai…" at bounding box center [303, 303] width 535 height 138
click at [505, 319] on div "Allocataire sécurité/Intégration social (SPF Sécurité Sociale, CPAS) Mai Détai…" at bounding box center [303, 303] width 535 height 138
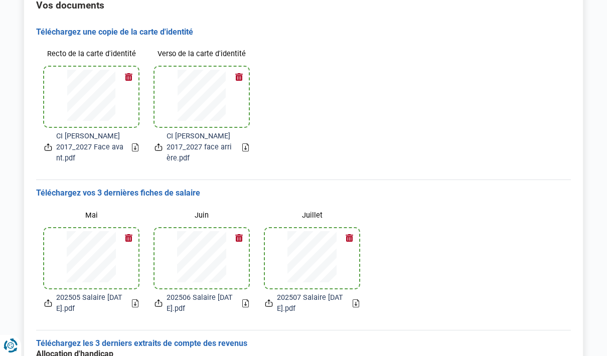
scroll to position [0, 0]
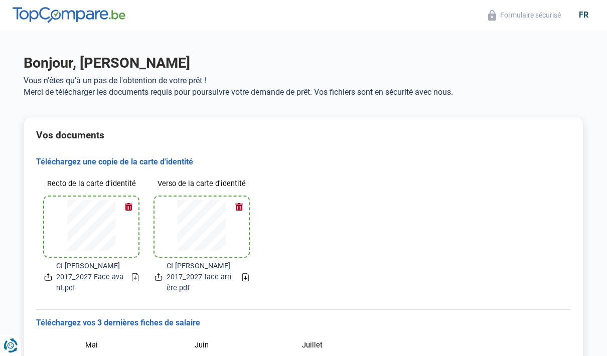
click at [529, 15] on button "Formulaire sécurisé" at bounding box center [524, 16] width 79 height 12
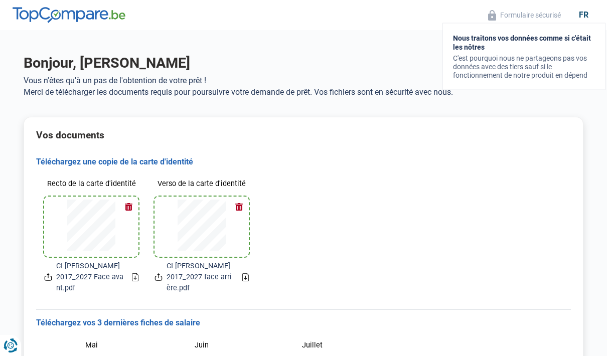
click at [543, 63] on h1 "Bonjour, [PERSON_NAME]" at bounding box center [304, 63] width 560 height 18
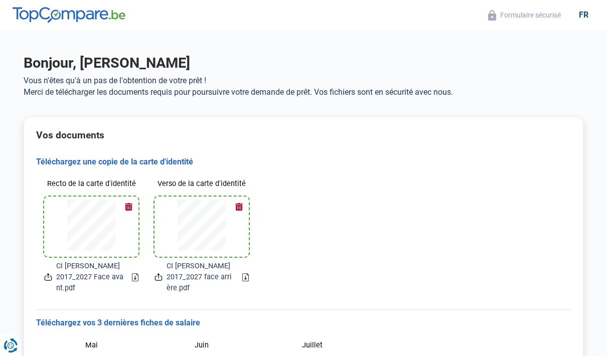
click at [584, 19] on div "fr" at bounding box center [584, 15] width 22 height 10
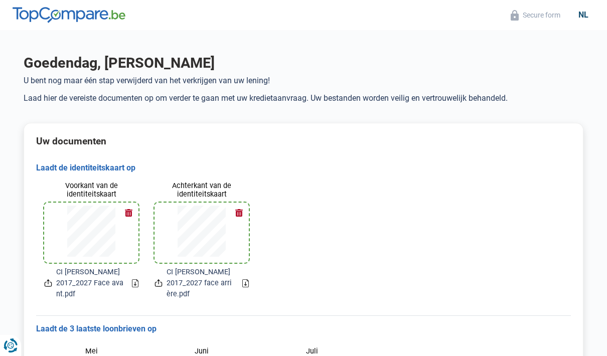
click at [584, 16] on div "nl" at bounding box center [584, 15] width 22 height 10
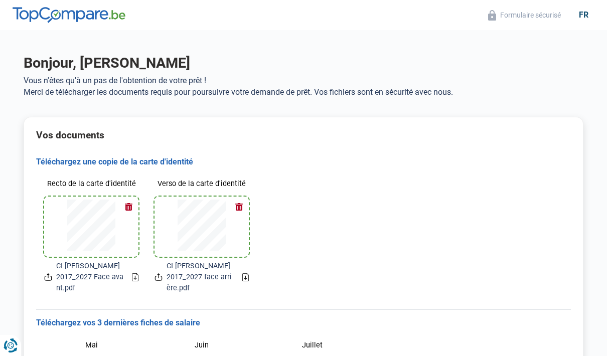
click at [591, 18] on div "fr" at bounding box center [584, 15] width 22 height 10
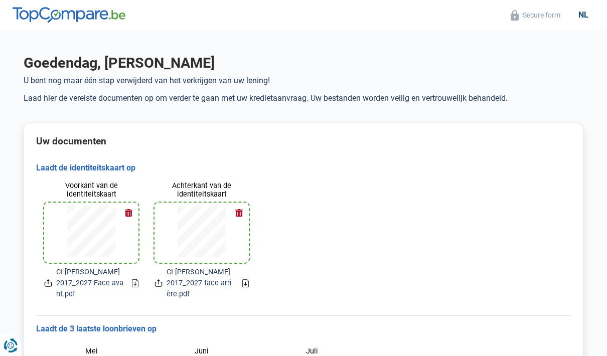
click at [586, 18] on div "nl" at bounding box center [584, 15] width 22 height 10
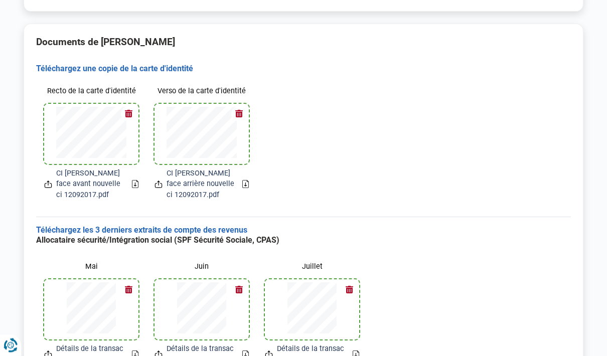
scroll to position [577, 0]
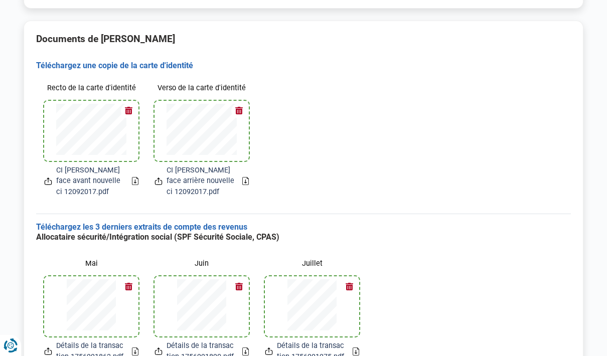
click at [225, 222] on h3 "Téléchargez les 3 derniers extraits de compte des revenus" at bounding box center [303, 227] width 535 height 11
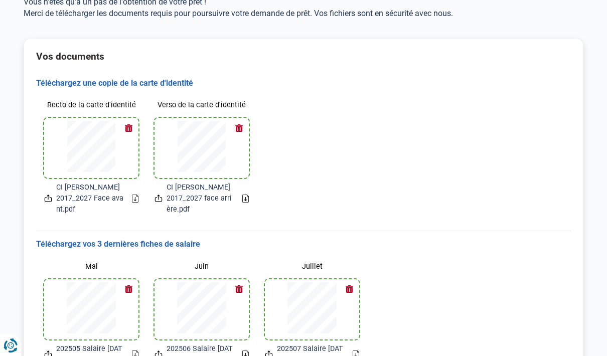
scroll to position [0, 0]
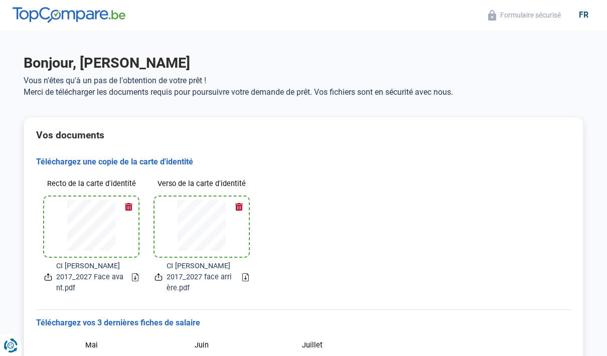
click at [45, 277] on div "CI [PERSON_NAME] 2017_2027 Face avant.pdf" at bounding box center [84, 277] width 80 height 33
click at [48, 276] on icon at bounding box center [48, 277] width 8 height 11
click at [161, 273] on icon at bounding box center [159, 277] width 8 height 11
click at [135, 276] on icon at bounding box center [135, 278] width 2 height 4
click at [161, 274] on icon at bounding box center [159, 277] width 8 height 11
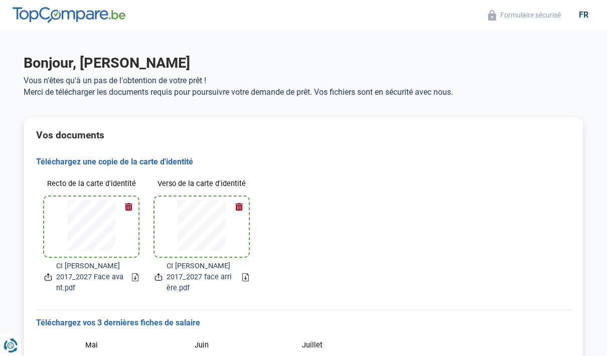
click at [161, 273] on icon at bounding box center [159, 277] width 8 height 11
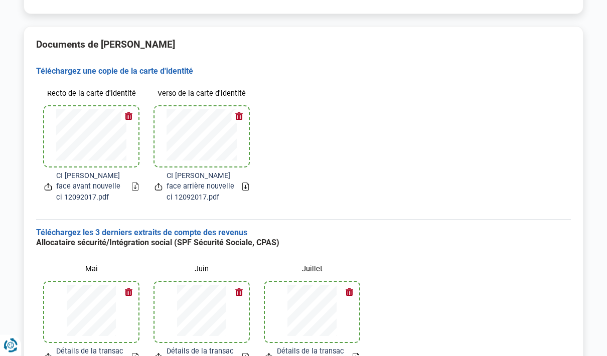
scroll to position [577, 0]
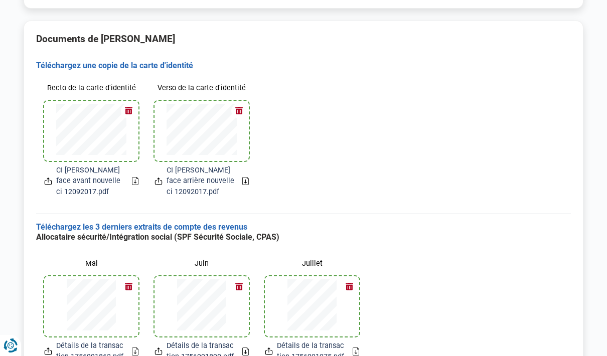
click at [272, 346] on icon at bounding box center [269, 351] width 8 height 11
click at [269, 348] on icon at bounding box center [269, 350] width 2 height 5
click at [266, 351] on icon at bounding box center [269, 353] width 7 height 5
click at [271, 346] on icon at bounding box center [269, 351] width 8 height 11
click at [272, 351] on icon at bounding box center [269, 353] width 7 height 5
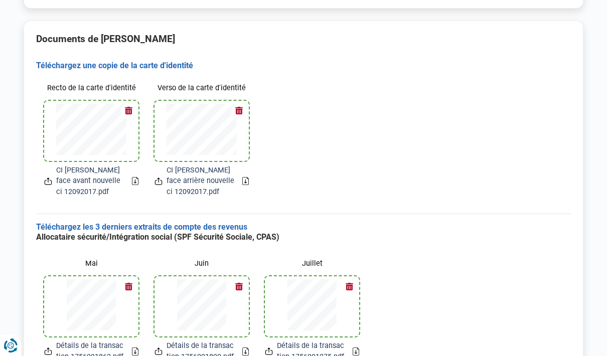
click at [270, 343] on div "Détails de la transaction 1756991975.pdf" at bounding box center [305, 352] width 80 height 22
click at [207, 222] on h3 "Téléchargez les 3 derniers extraits de compte des revenus" at bounding box center [303, 227] width 535 height 11
click at [338, 341] on span "Détails de la transaction 1756991975.pdf" at bounding box center [311, 352] width 68 height 22
click at [317, 342] on span "Détails de la transaction 1756991975.pdf" at bounding box center [311, 352] width 68 height 22
click at [195, 167] on span "CI [PERSON_NAME] face arrière nouvelle ci 12092017.pdf" at bounding box center [201, 181] width 68 height 33
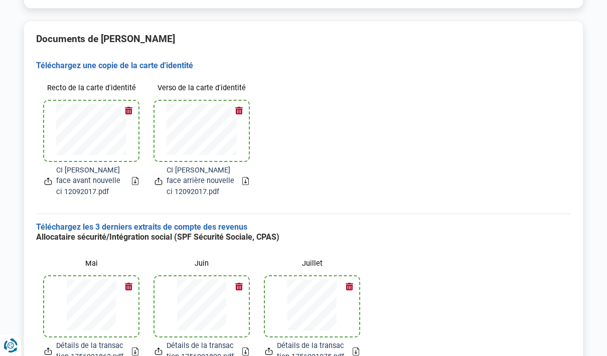
click at [427, 149] on div "Recto de la carte d'identité CI [PERSON_NAME] face avant nouvelle ci 12092017.p…" at bounding box center [303, 138] width 535 height 135
click at [161, 61] on h3 "Téléchargez une copie de la carte d'identité" at bounding box center [303, 66] width 535 height 11
click at [268, 346] on icon at bounding box center [269, 351] width 8 height 11
click at [272, 346] on icon at bounding box center [269, 351] width 8 height 11
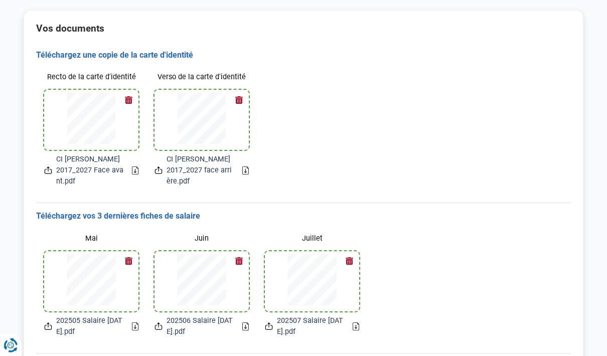
scroll to position [0, 0]
